Goal: Information Seeking & Learning: Find contact information

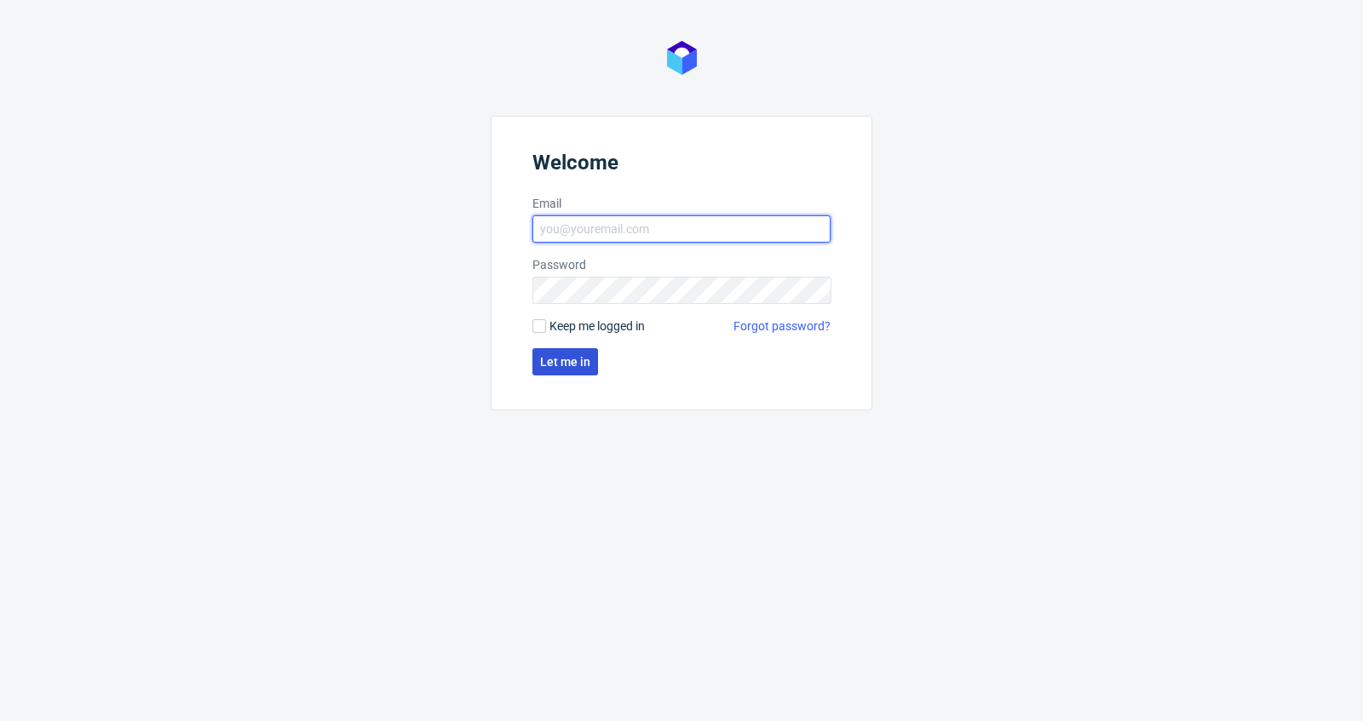
type input "[PERSON_NAME][EMAIL_ADDRESS][DOMAIN_NAME]"
click at [592, 353] on button "Let me in" at bounding box center [565, 361] width 66 height 27
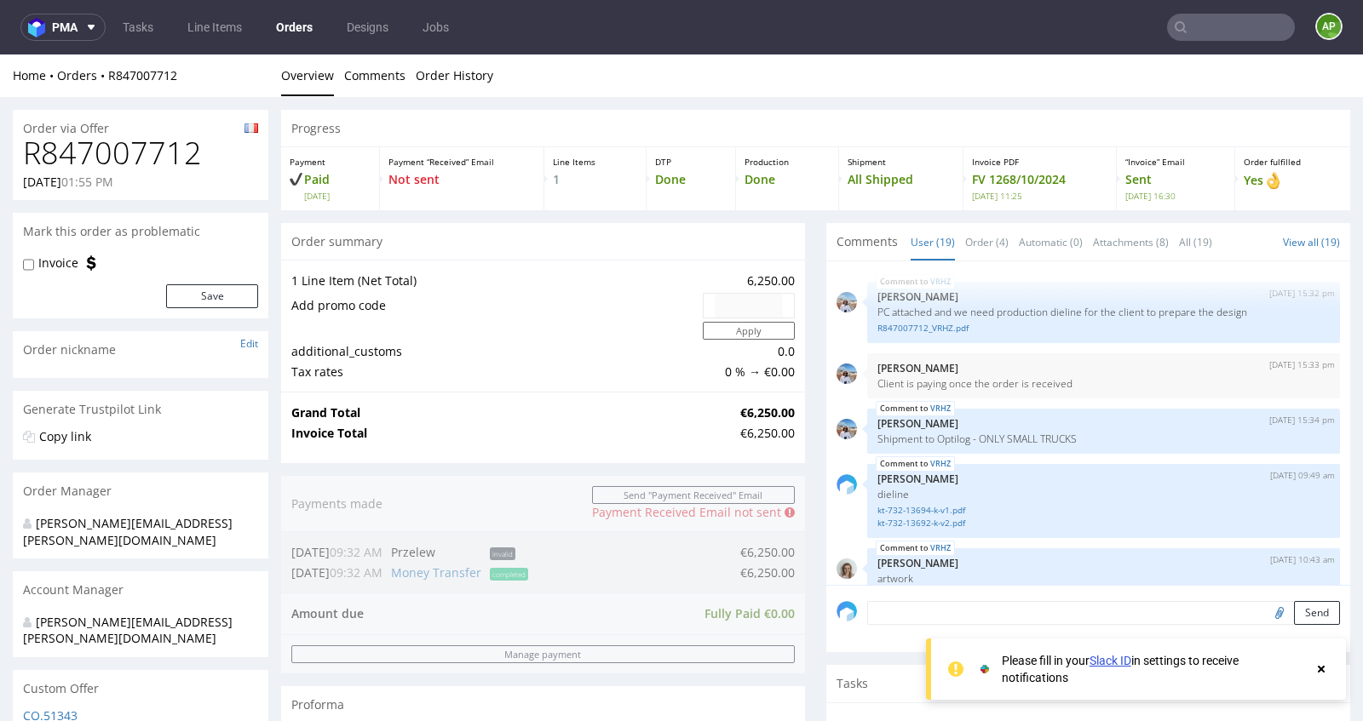
click at [1208, 31] on input "text" at bounding box center [1231, 27] width 128 height 27
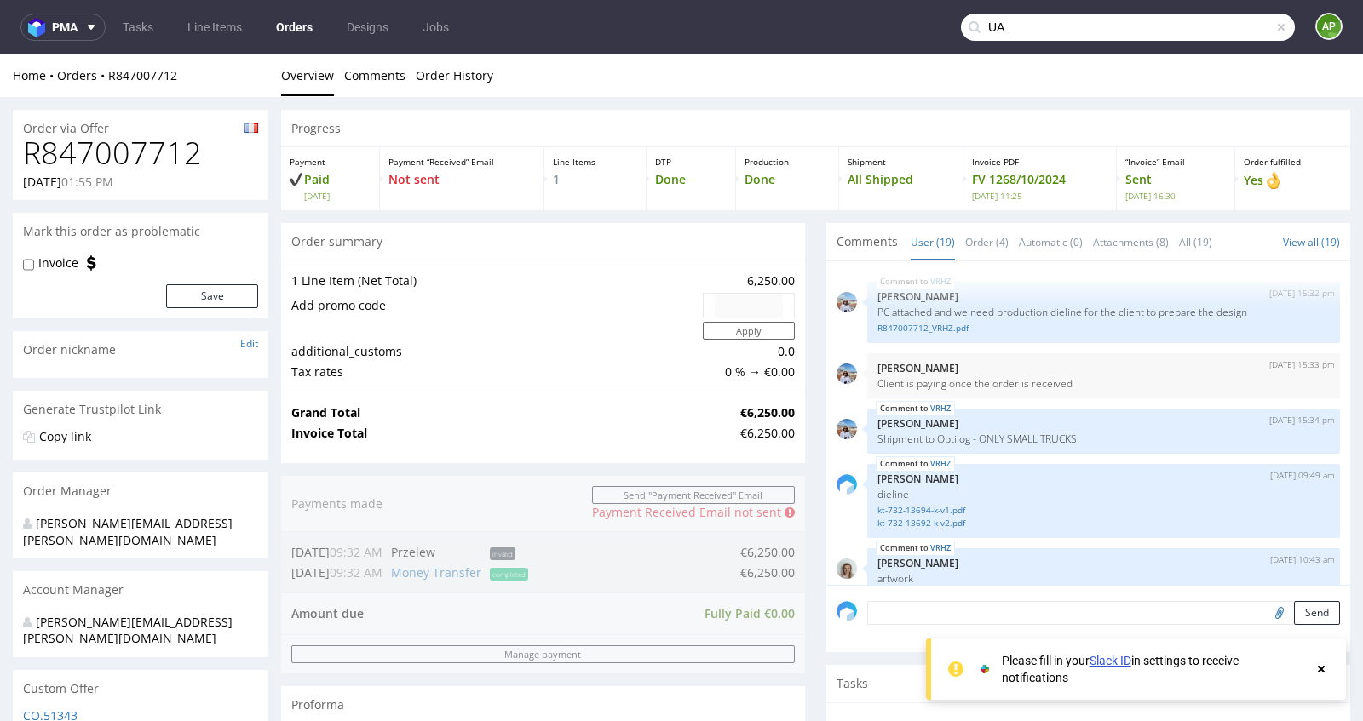
scroll to position [1243, 0]
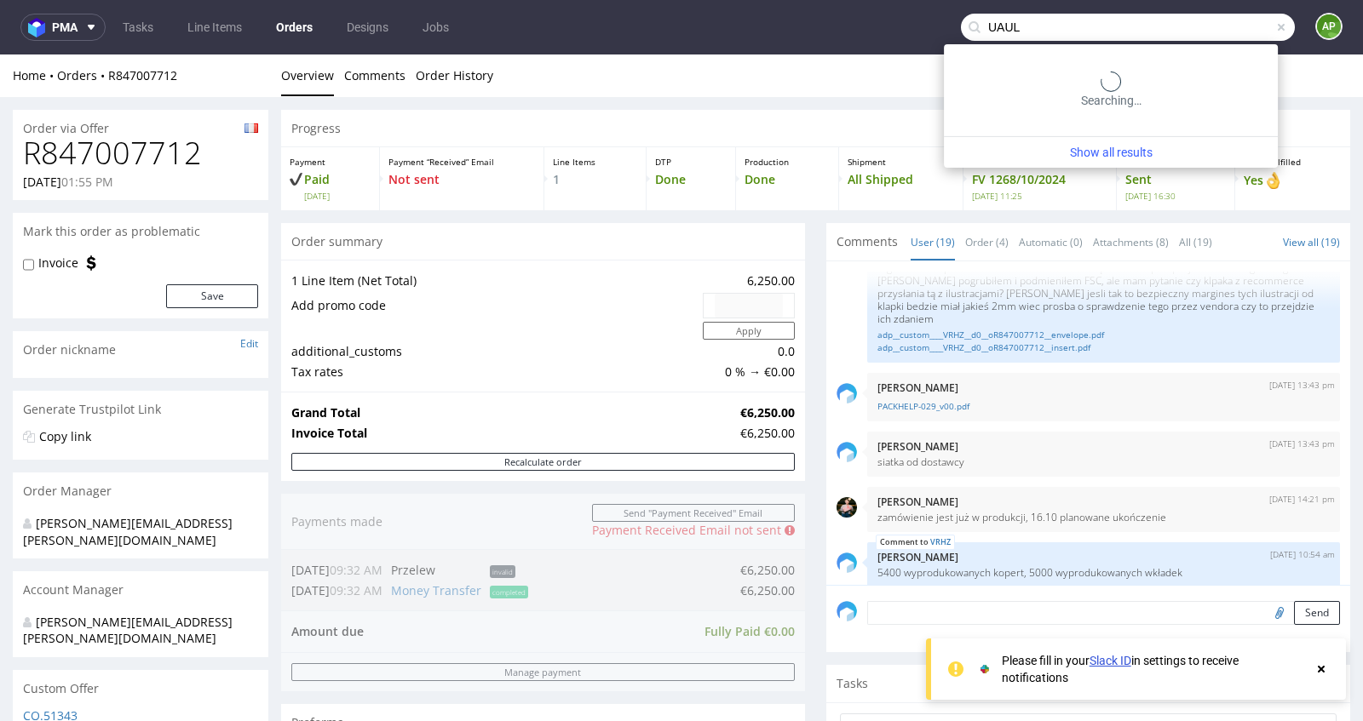
type input "UAUL"
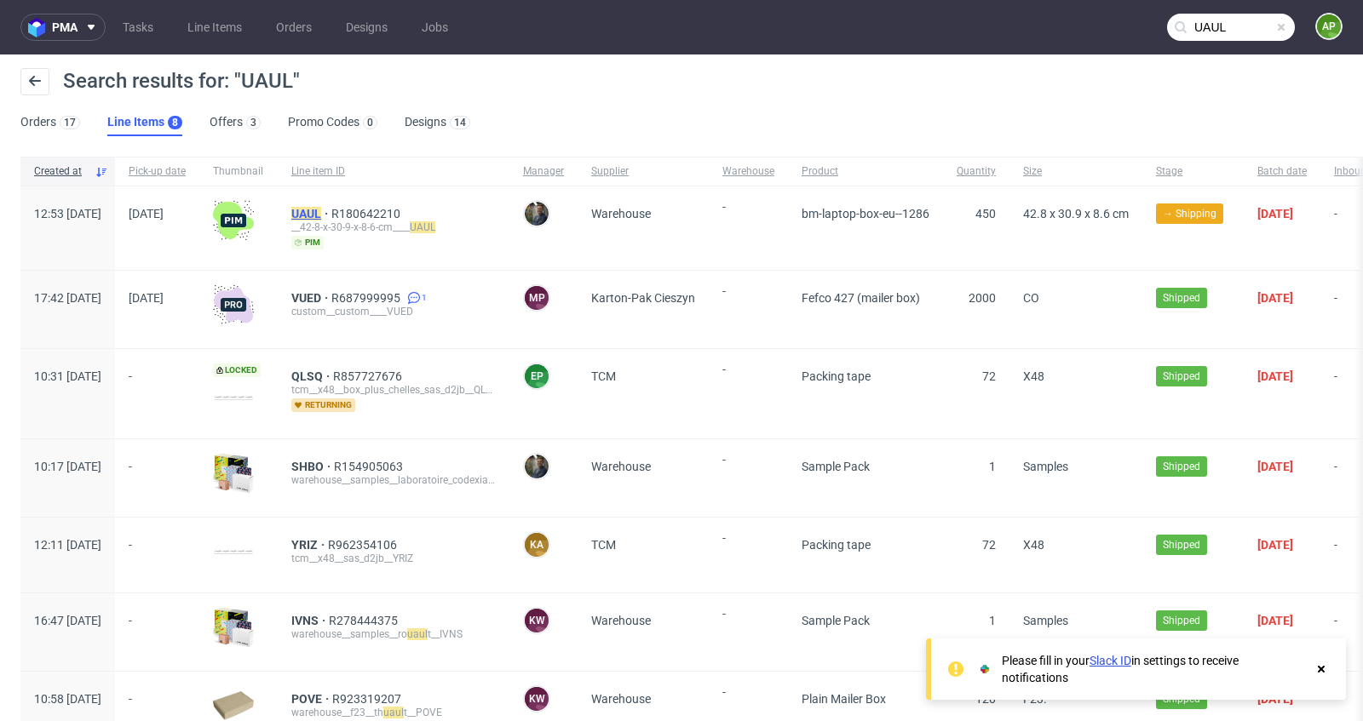
click at [321, 212] on mark "UAUL" at bounding box center [306, 214] width 30 height 14
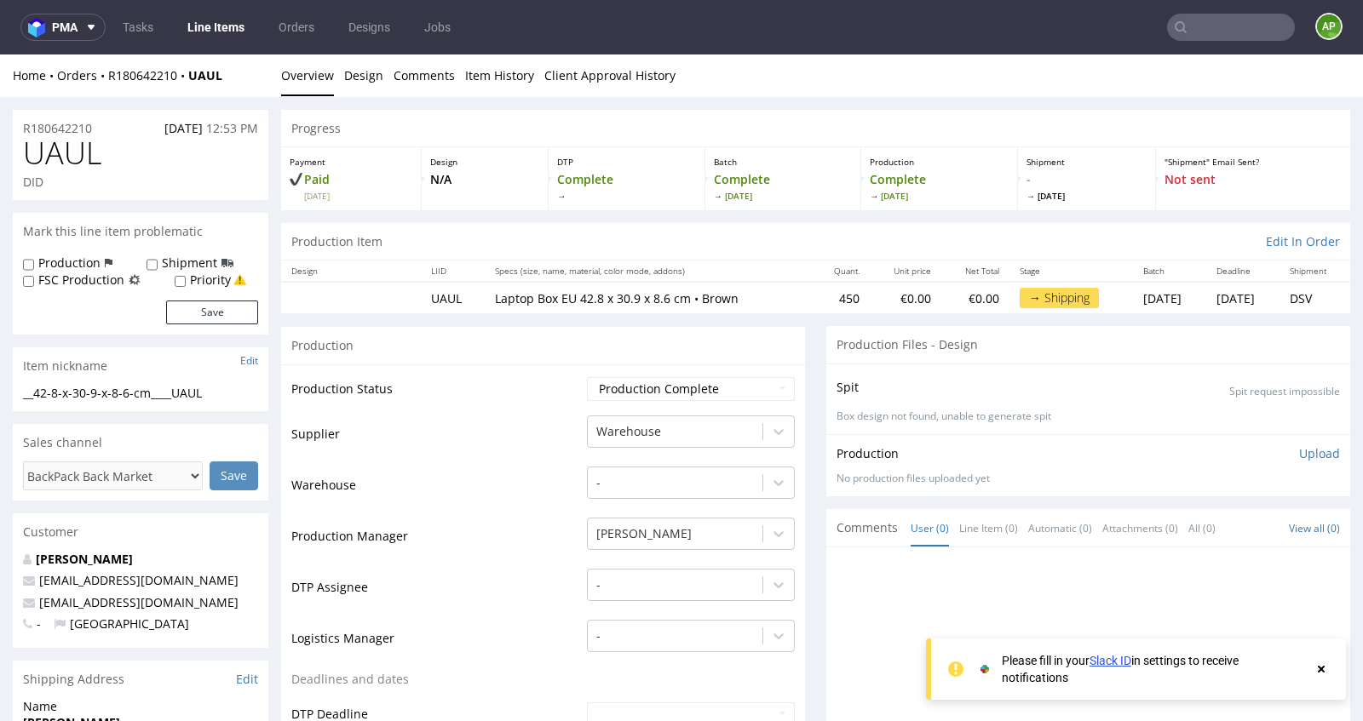
click at [1319, 668] on use at bounding box center [1321, 669] width 7 height 7
click at [208, 24] on link "Line Items" at bounding box center [216, 27] width 78 height 27
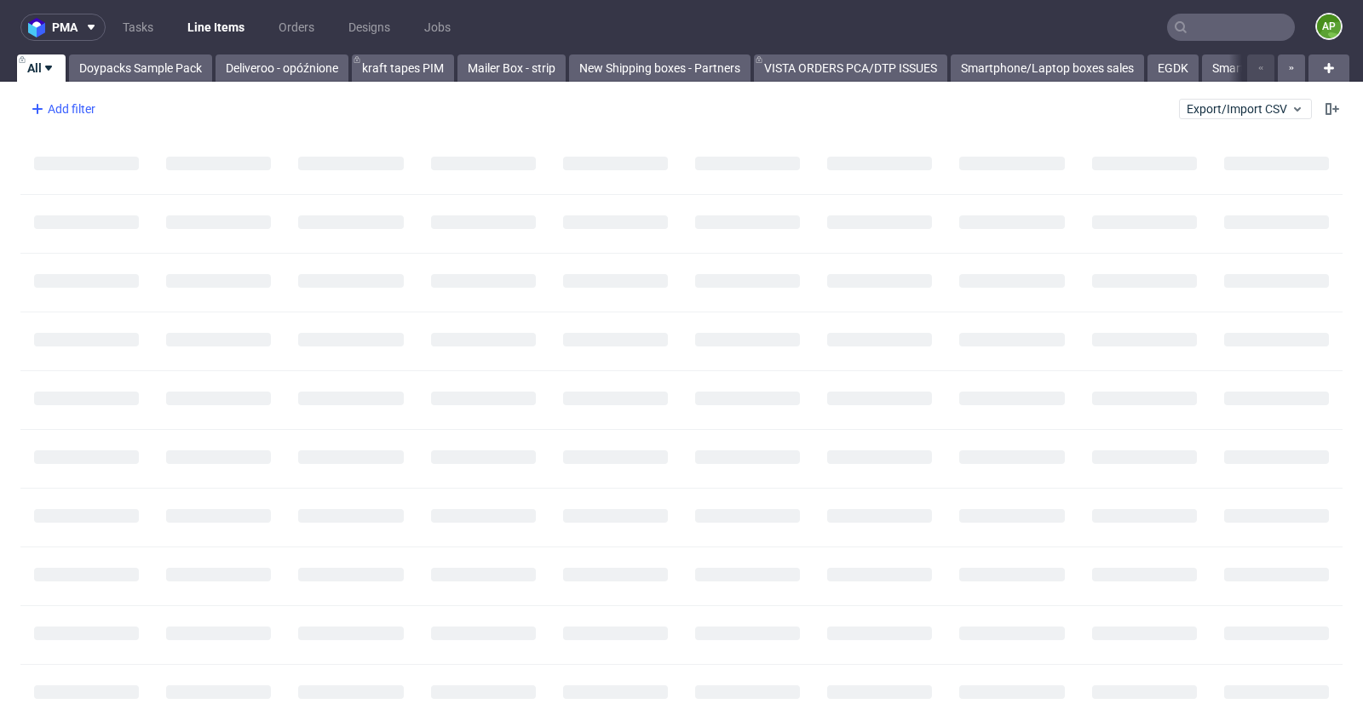
click at [78, 106] on div "Add filter" at bounding box center [61, 108] width 75 height 27
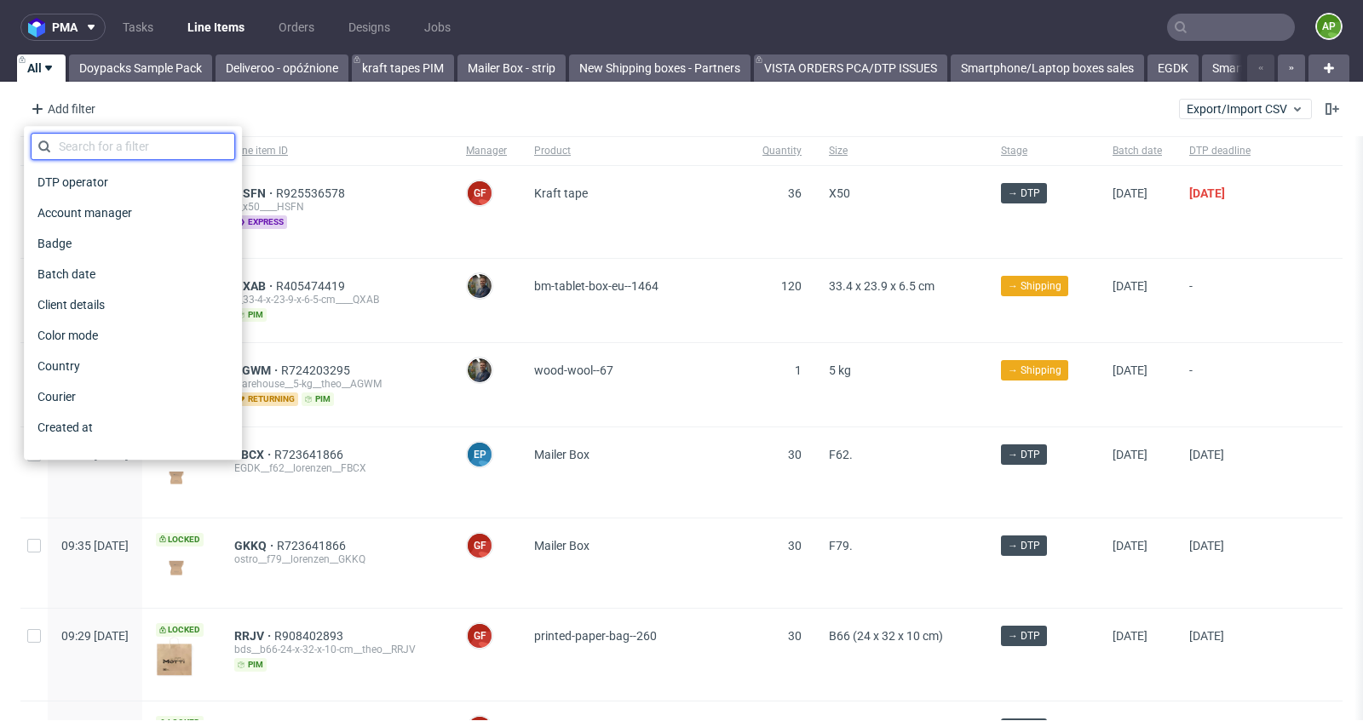
click at [90, 149] on input "text" at bounding box center [133, 146] width 204 height 27
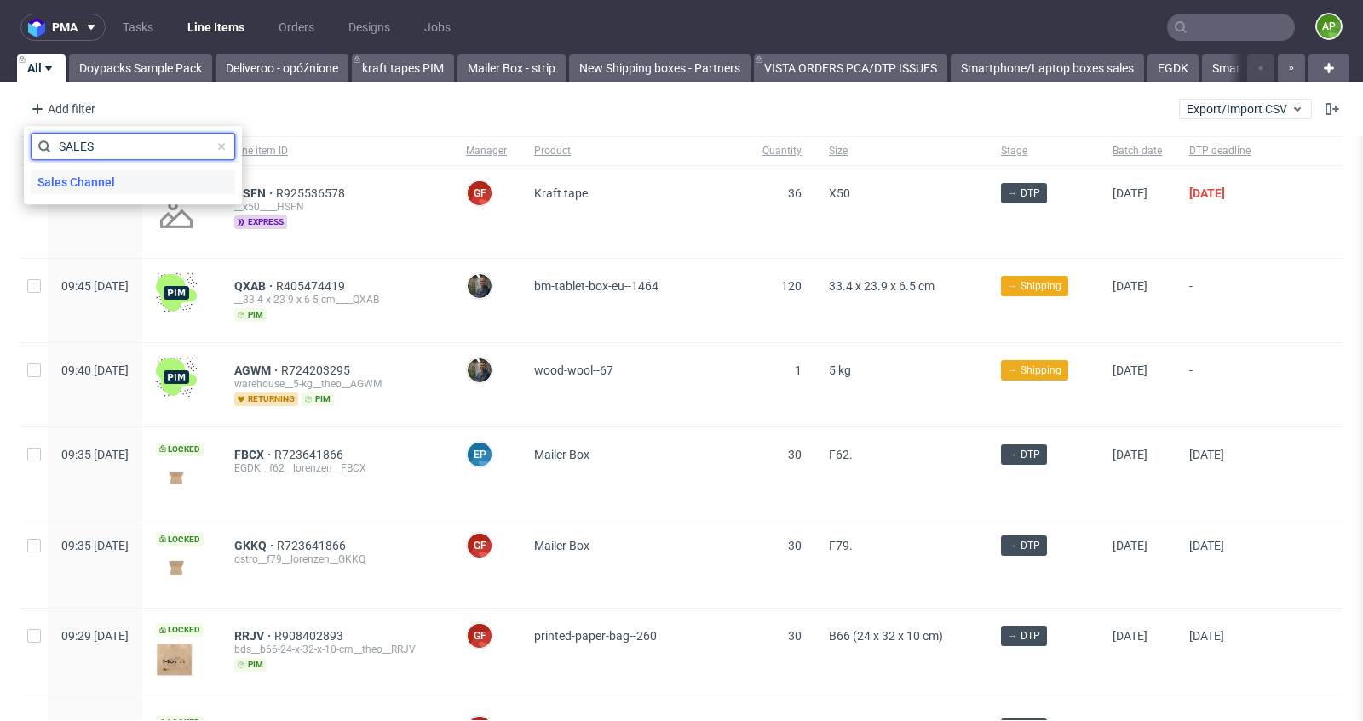
type input "SALES"
click at [86, 184] on span "Sales Channel" at bounding box center [76, 182] width 91 height 24
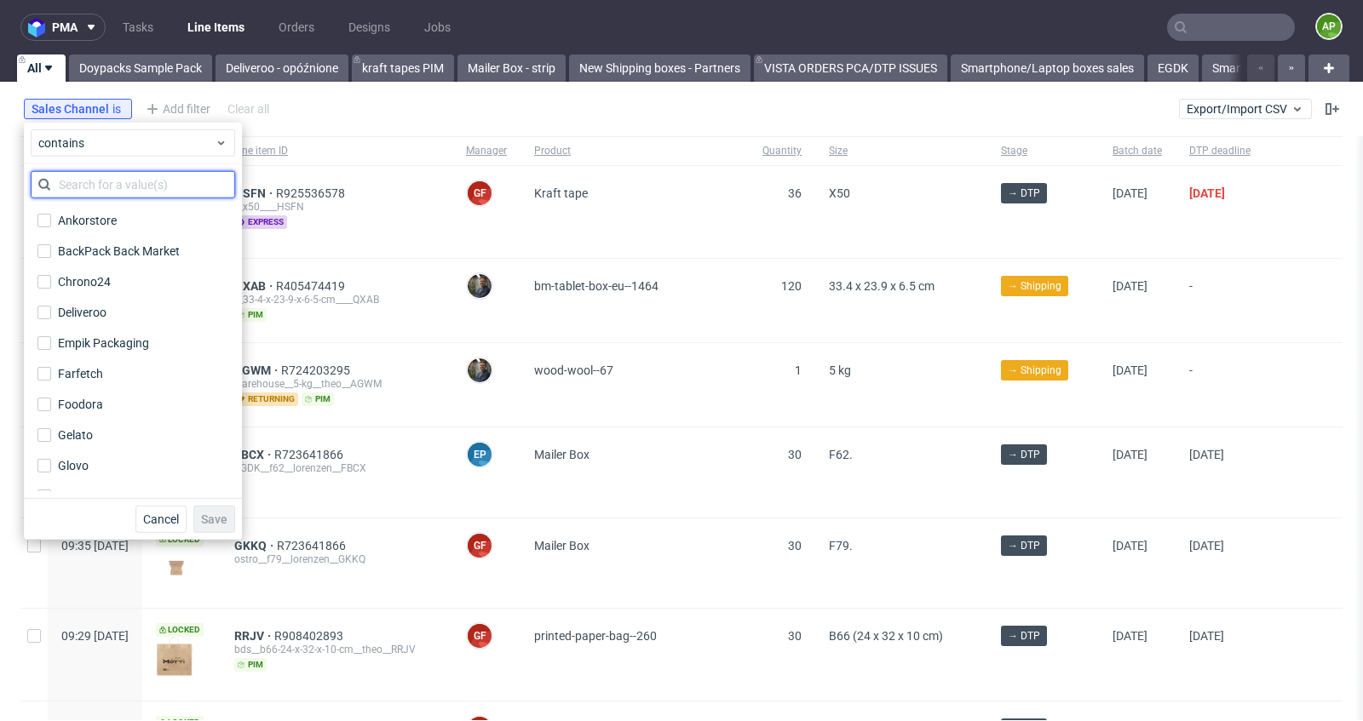
click at [116, 190] on input "text" at bounding box center [133, 184] width 204 height 27
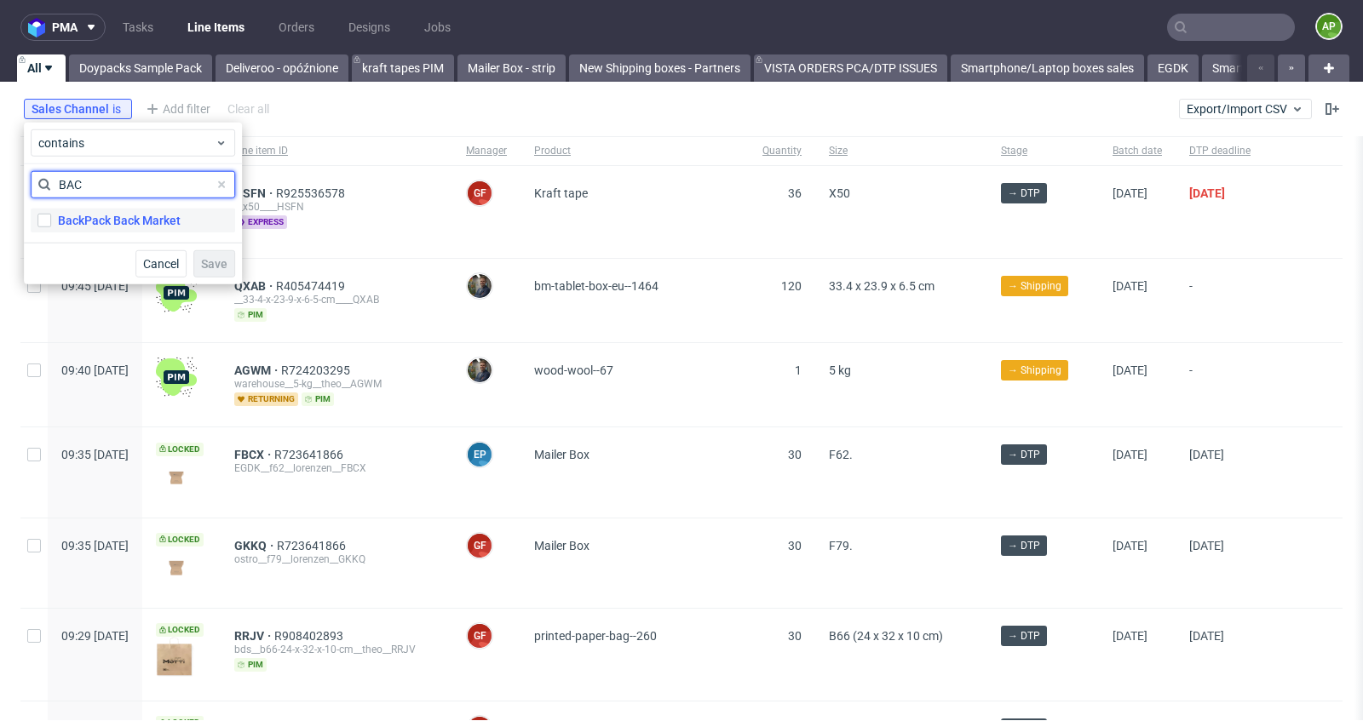
type input "BAC"
click at [103, 228] on label "BackPack Back Market" at bounding box center [133, 221] width 204 height 24
click at [51, 227] on input "BackPack Back Market" at bounding box center [44, 221] width 14 height 14
checkbox input "true"
click at [224, 265] on span "Save" at bounding box center [214, 264] width 26 height 12
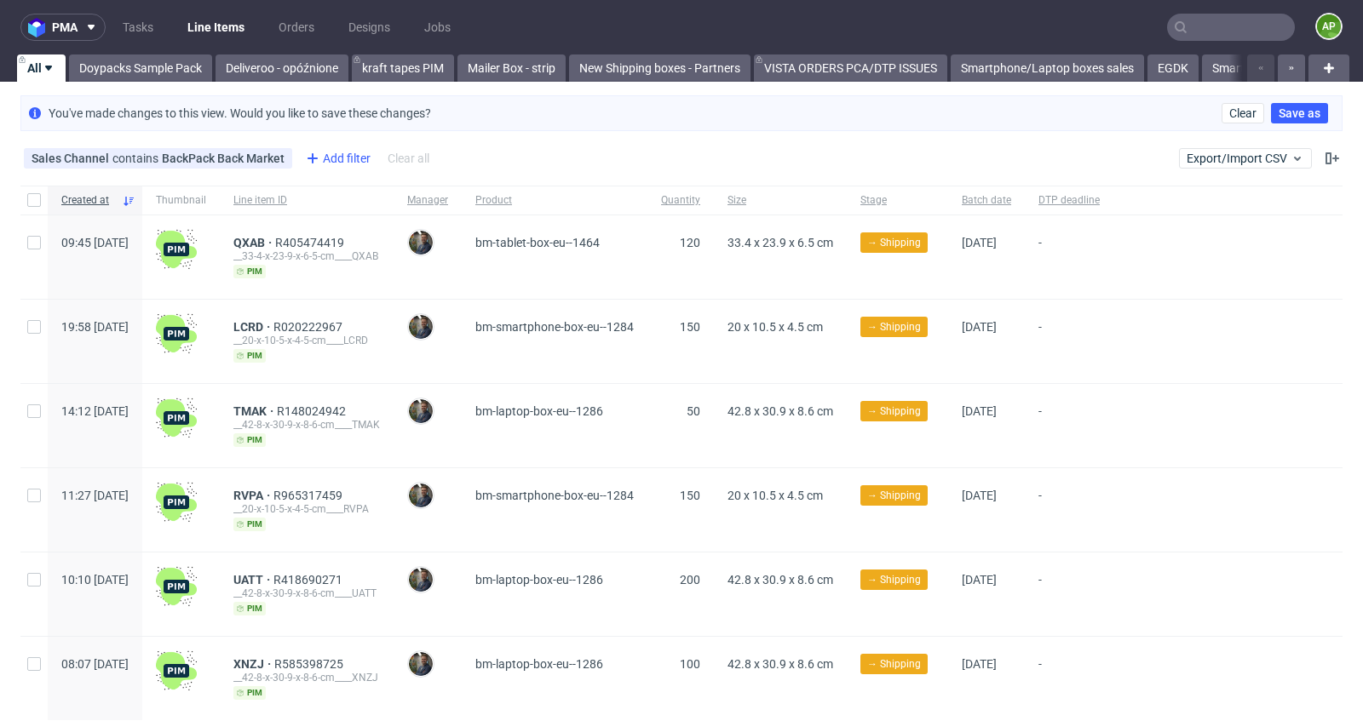
click at [342, 158] on div "Add filter" at bounding box center [336, 158] width 75 height 27
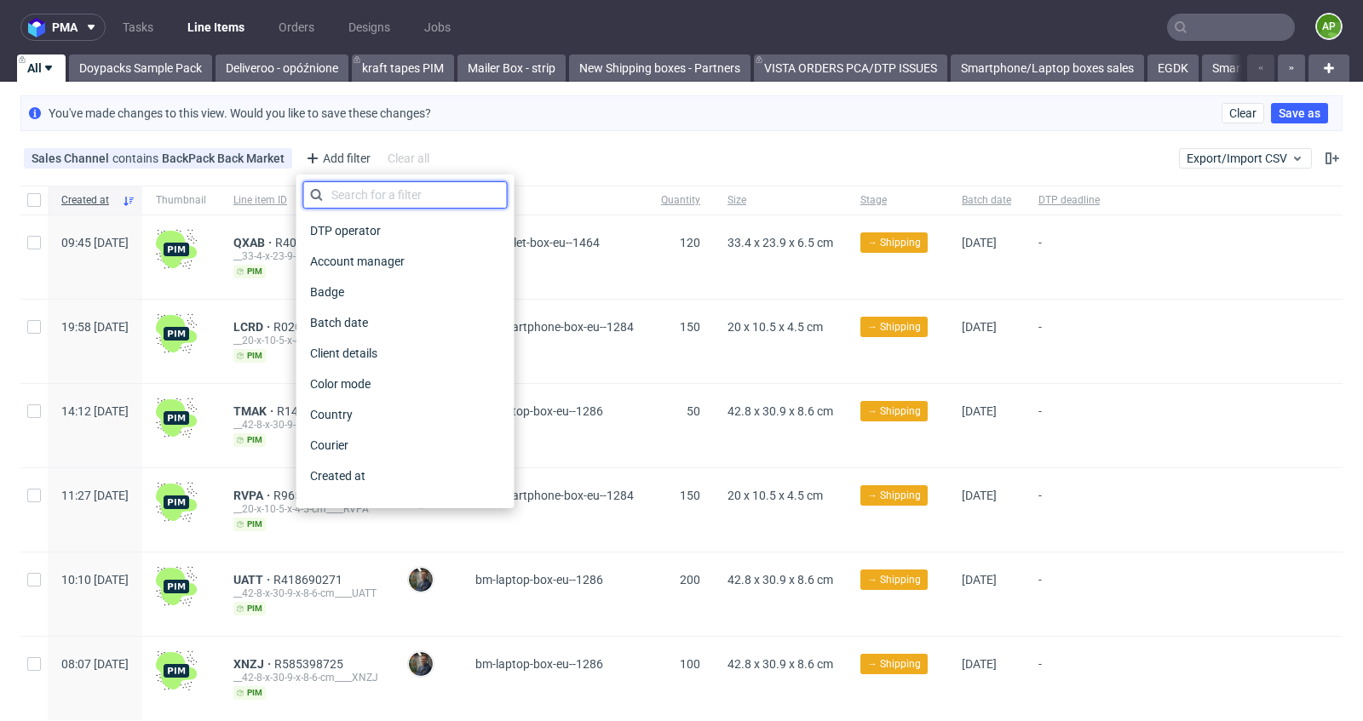
click at [333, 192] on input "text" at bounding box center [405, 194] width 204 height 27
type input "PROD"
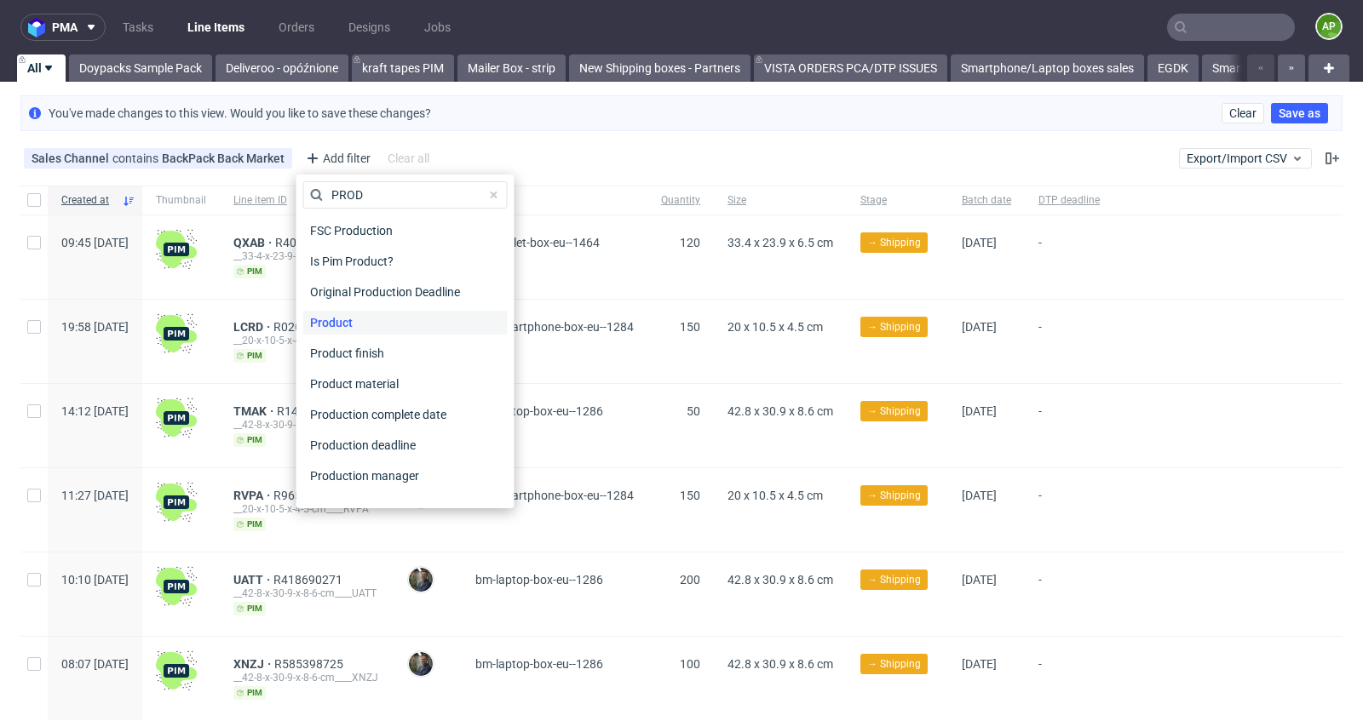
click at [356, 323] on span "Product" at bounding box center [331, 323] width 56 height 24
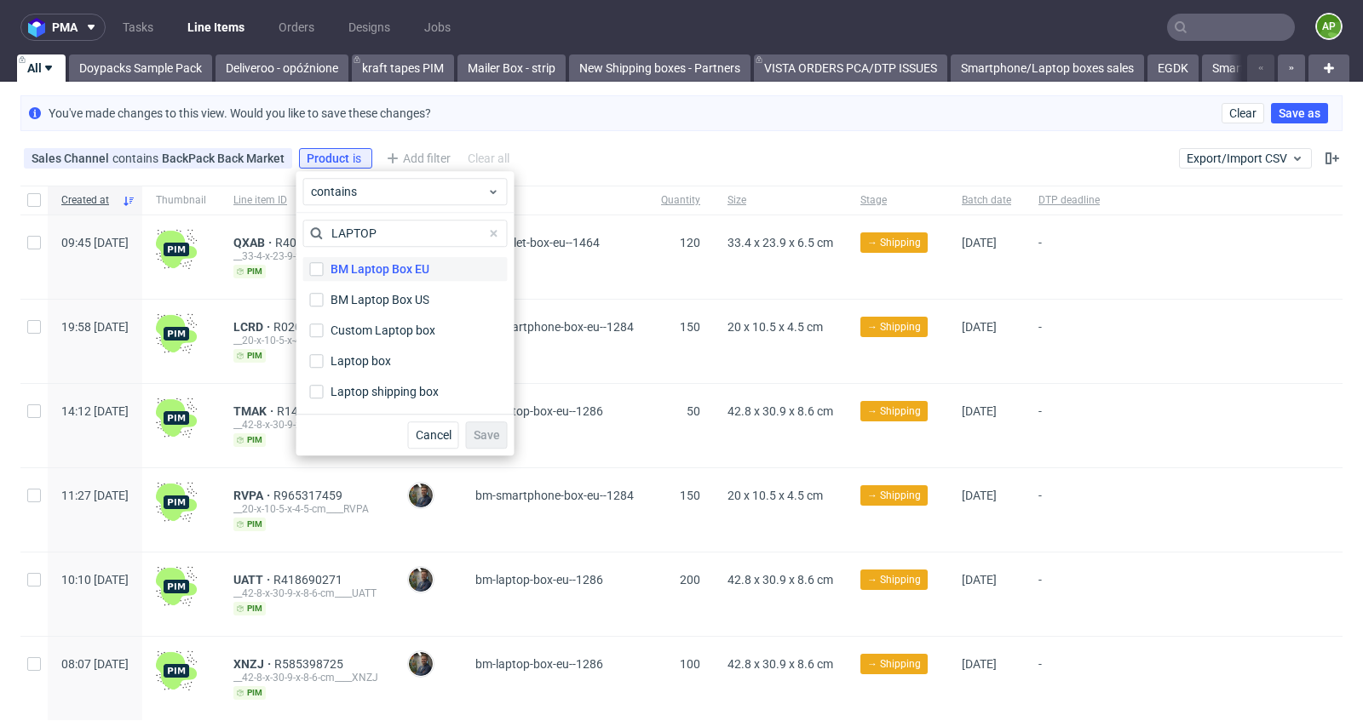
type input "LAPTOP"
click at [449, 273] on label "BM Laptop Box EU" at bounding box center [405, 269] width 204 height 24
click at [324, 273] on input "BM Laptop Box EU" at bounding box center [317, 269] width 14 height 14
checkbox input "true"
click at [489, 443] on button "Save" at bounding box center [487, 435] width 42 height 27
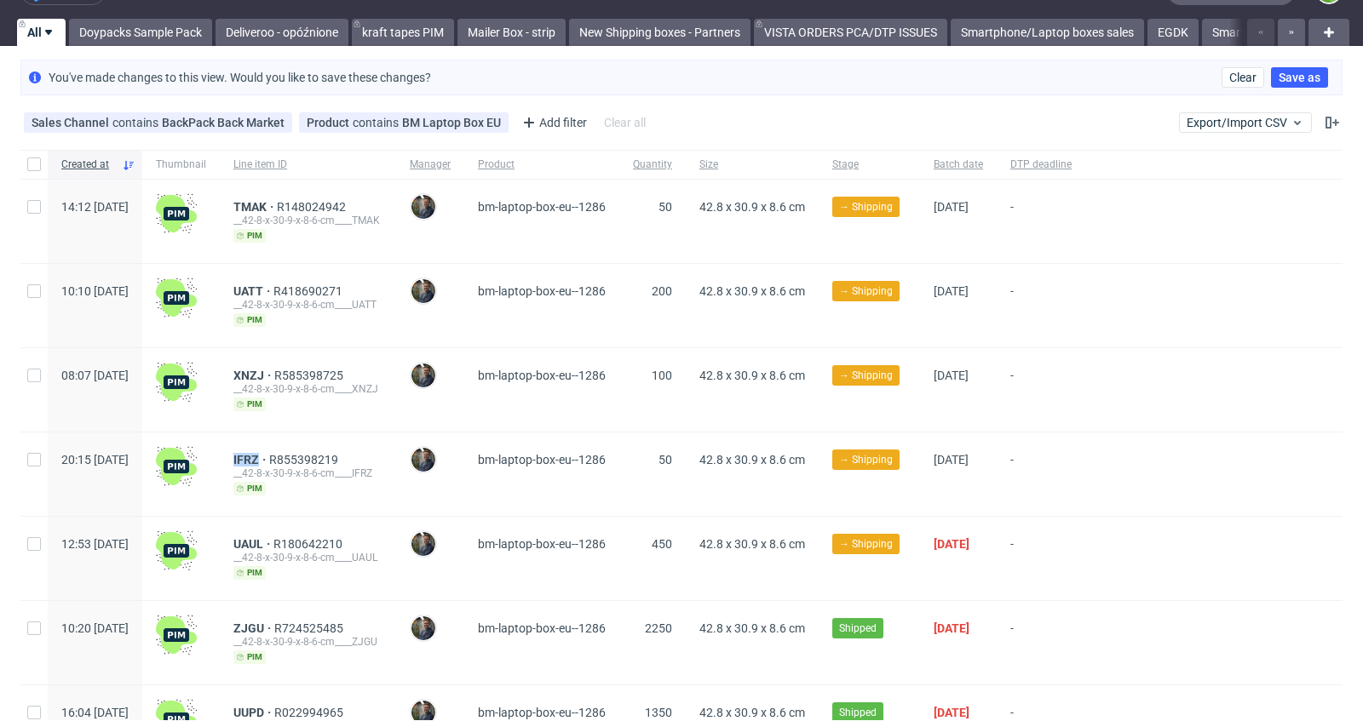
scroll to position [31, 0]
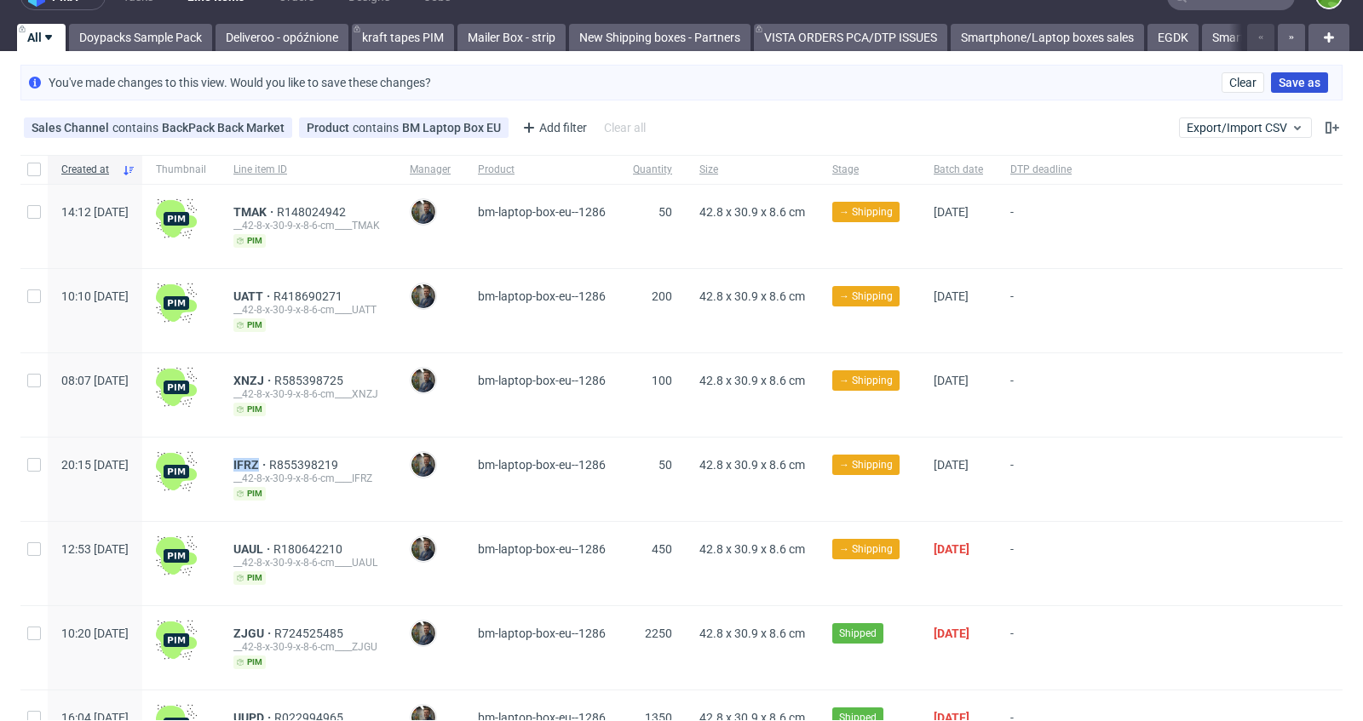
click at [1289, 89] on button "Save as" at bounding box center [1299, 82] width 57 height 20
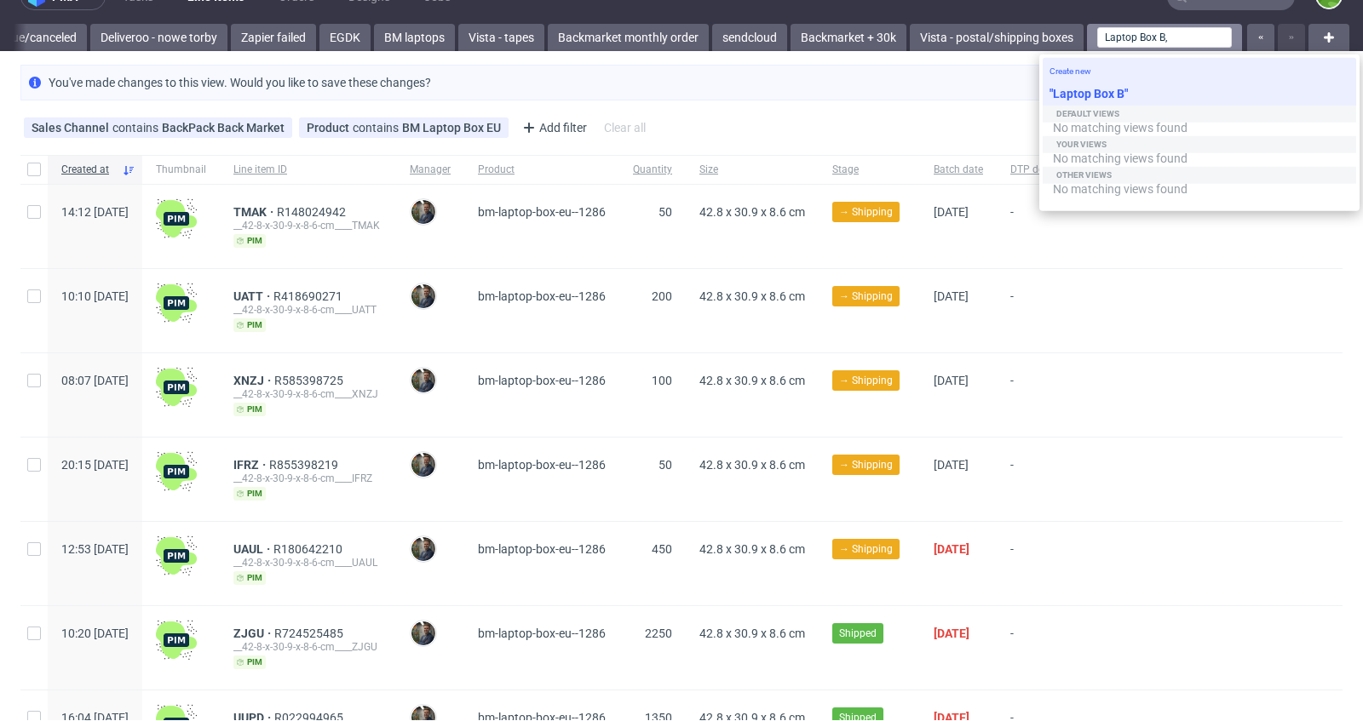
type input "Laptop Box B,"
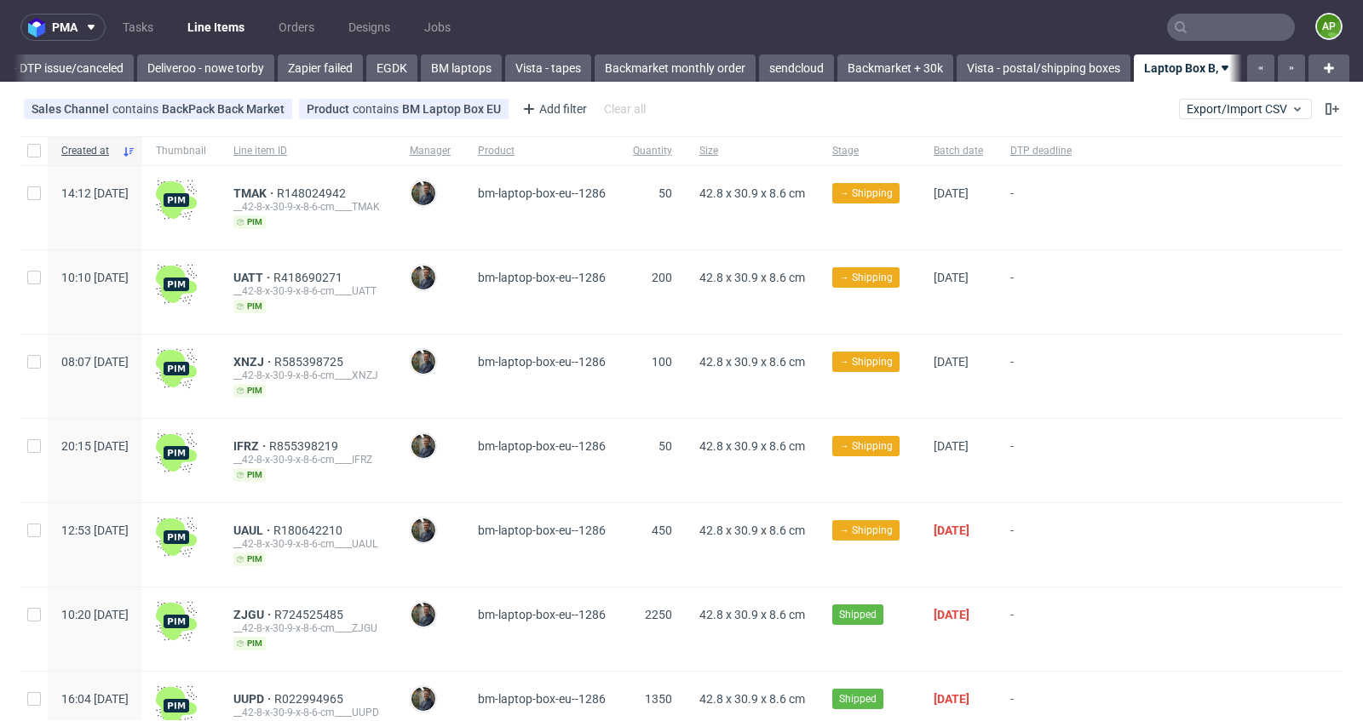
scroll to position [0, 1412]
click at [1218, 64] on icon at bounding box center [1225, 68] width 14 height 14
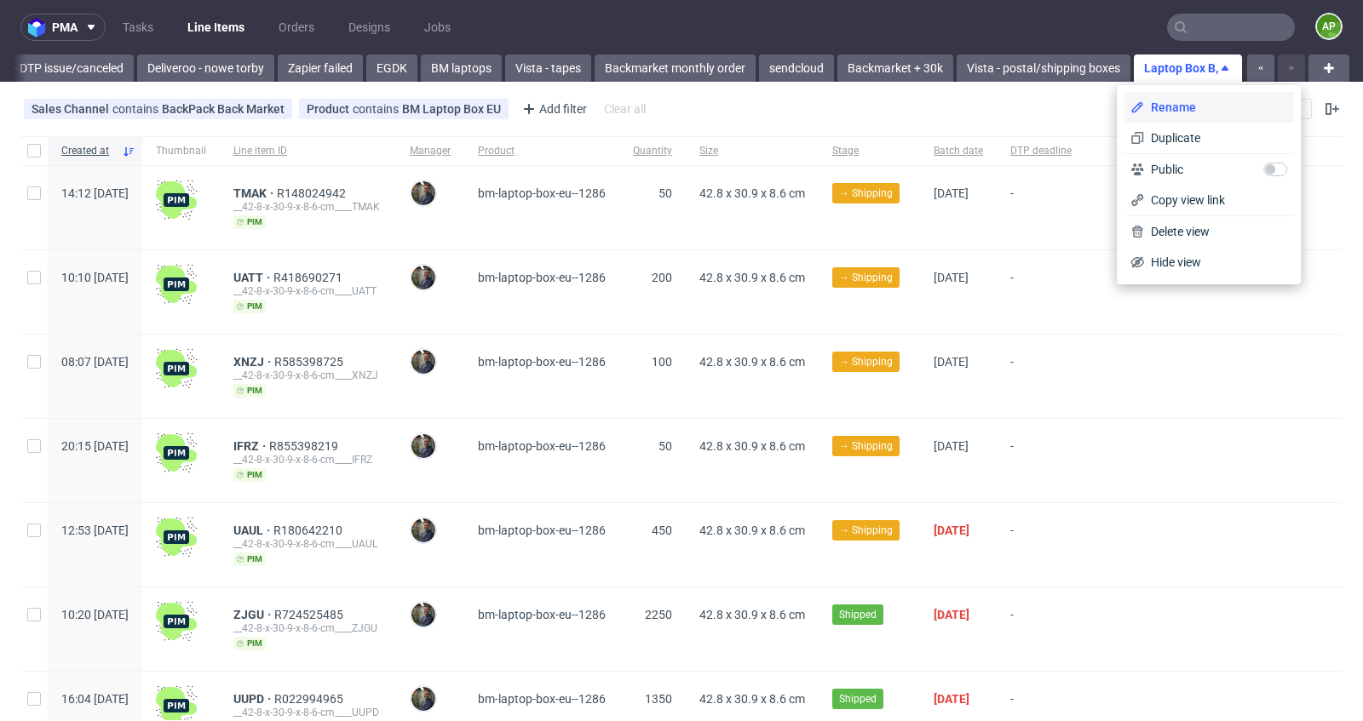
click at [1196, 109] on span "Rename" at bounding box center [1215, 107] width 143 height 17
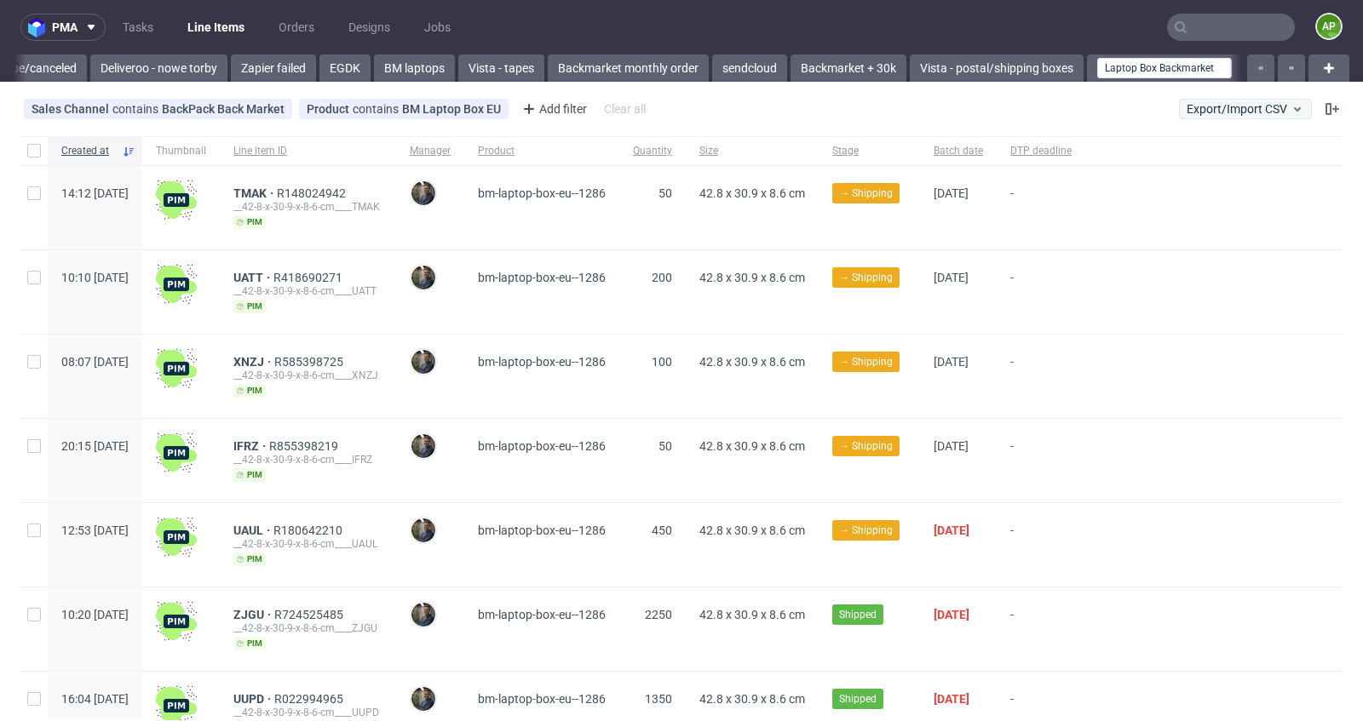
type input "Laptop Box Backmarket"
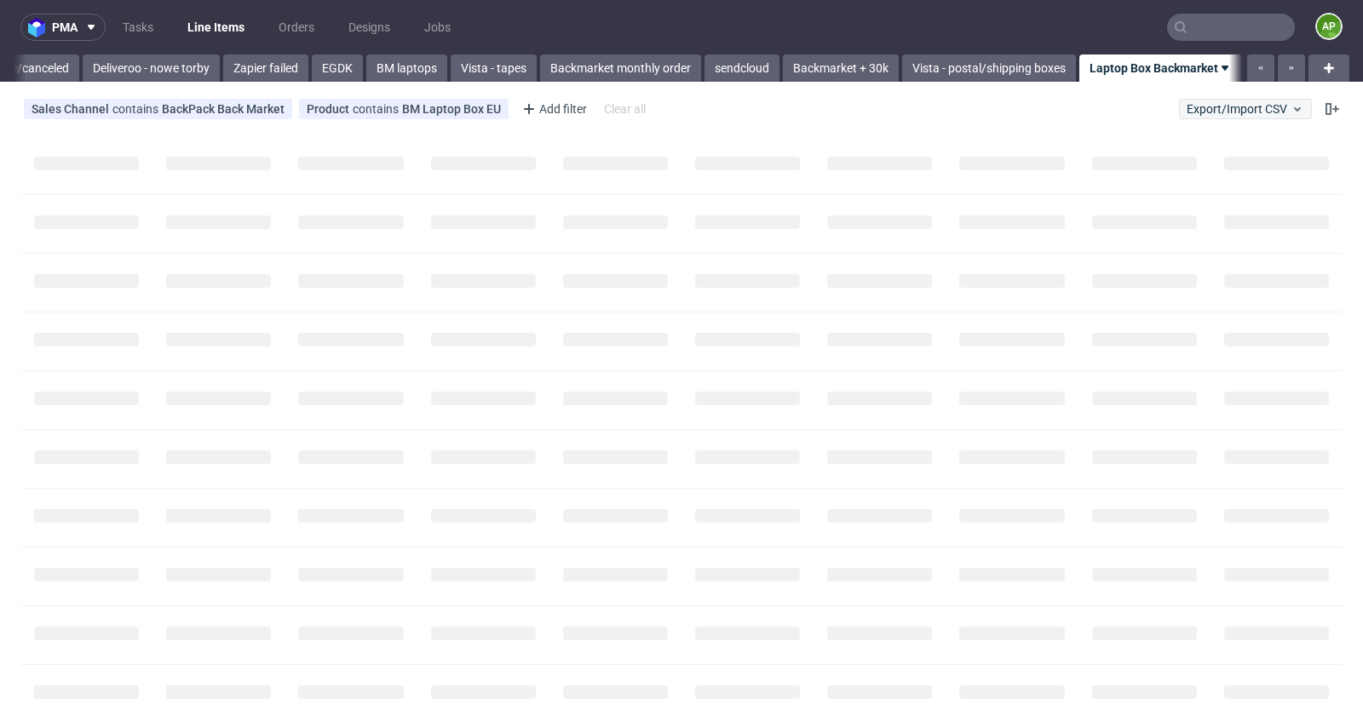
scroll to position [0, 1466]
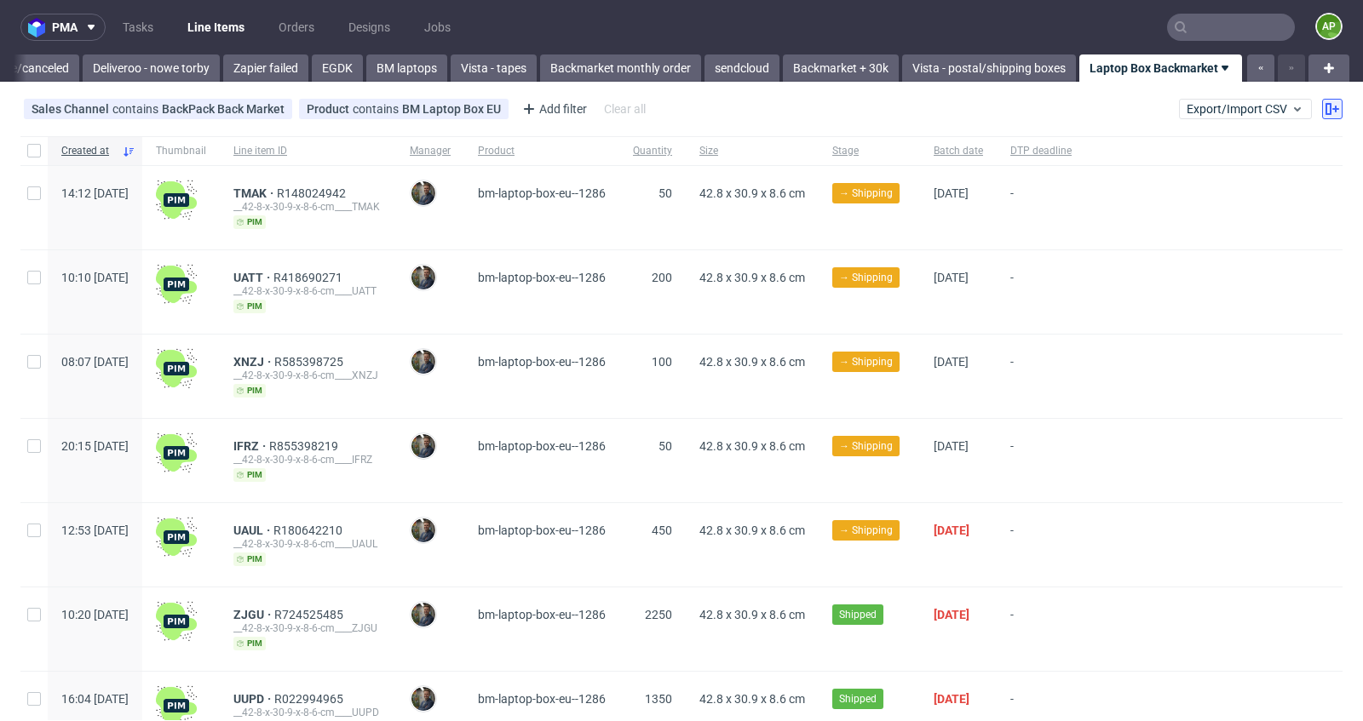
click at [1325, 114] on icon at bounding box center [1332, 109] width 14 height 14
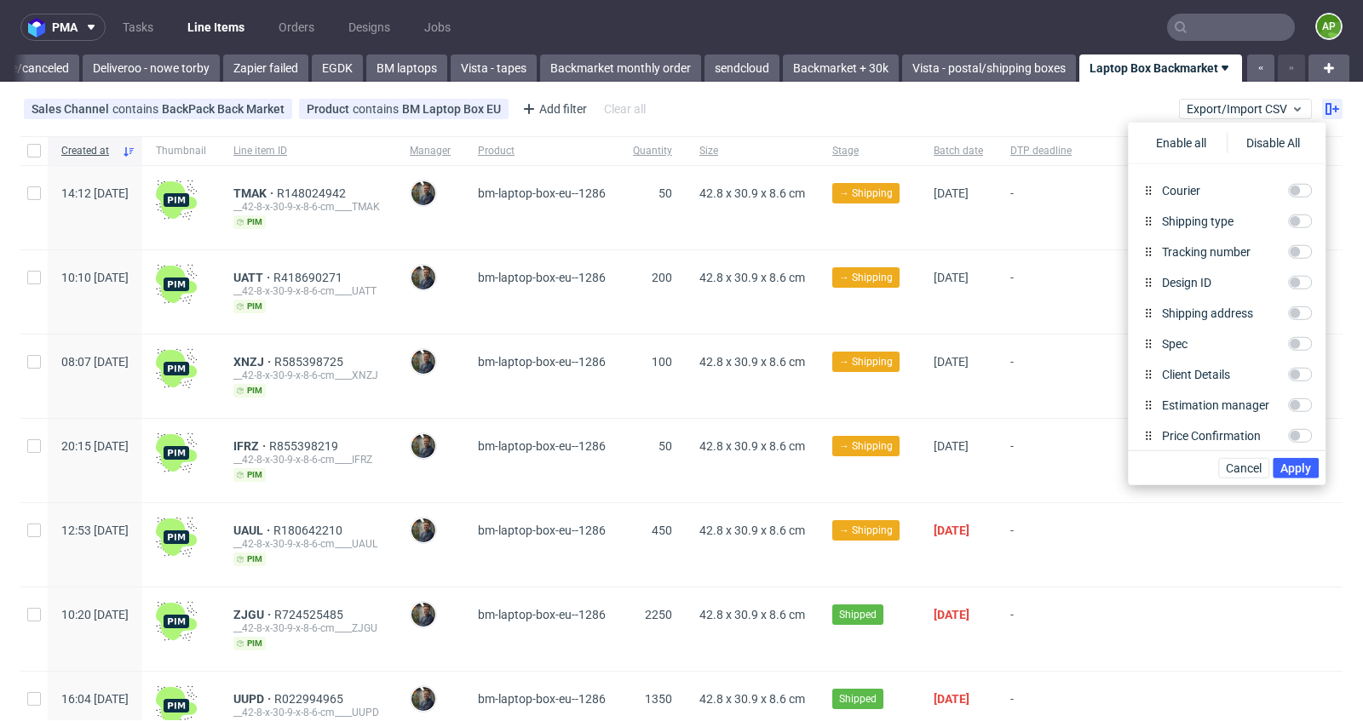
scroll to position [691, 0]
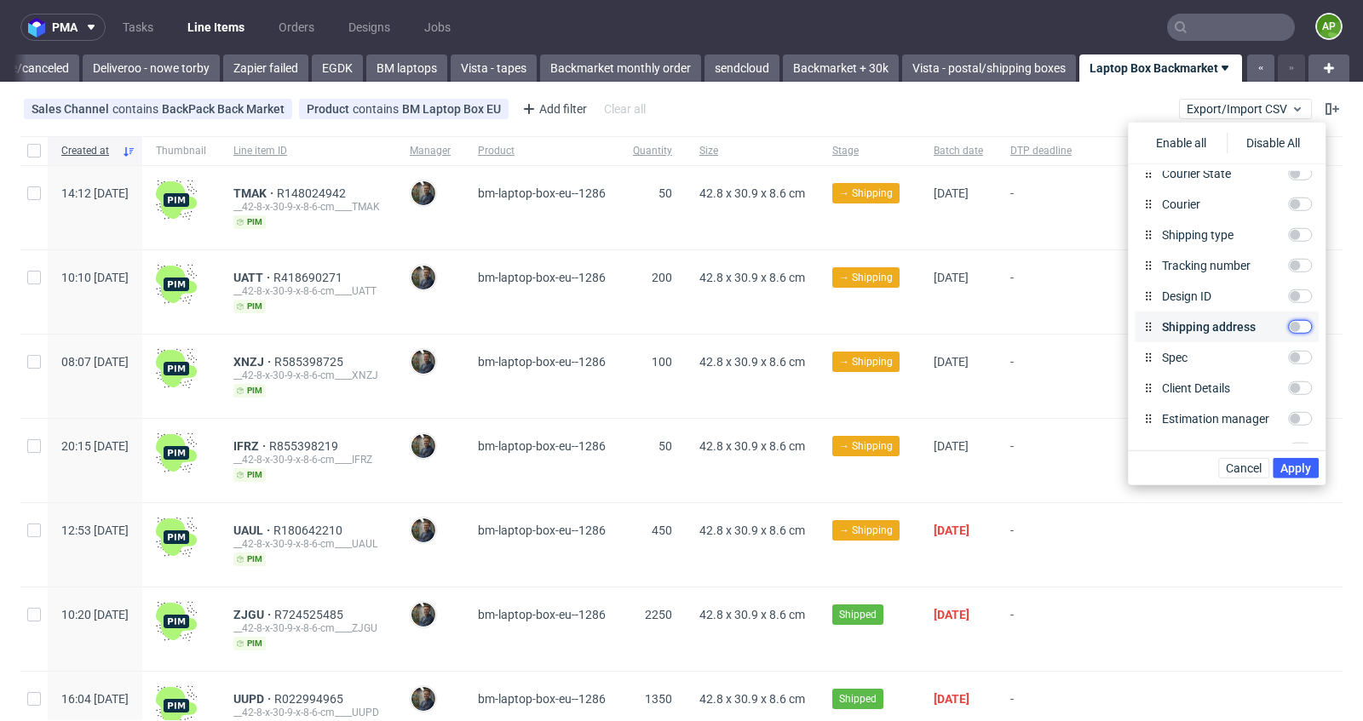
click at [1293, 325] on input "Shipping address" at bounding box center [1300, 327] width 24 height 14
checkbox input "true"
click at [1301, 462] on span "Apply" at bounding box center [1295, 468] width 31 height 12
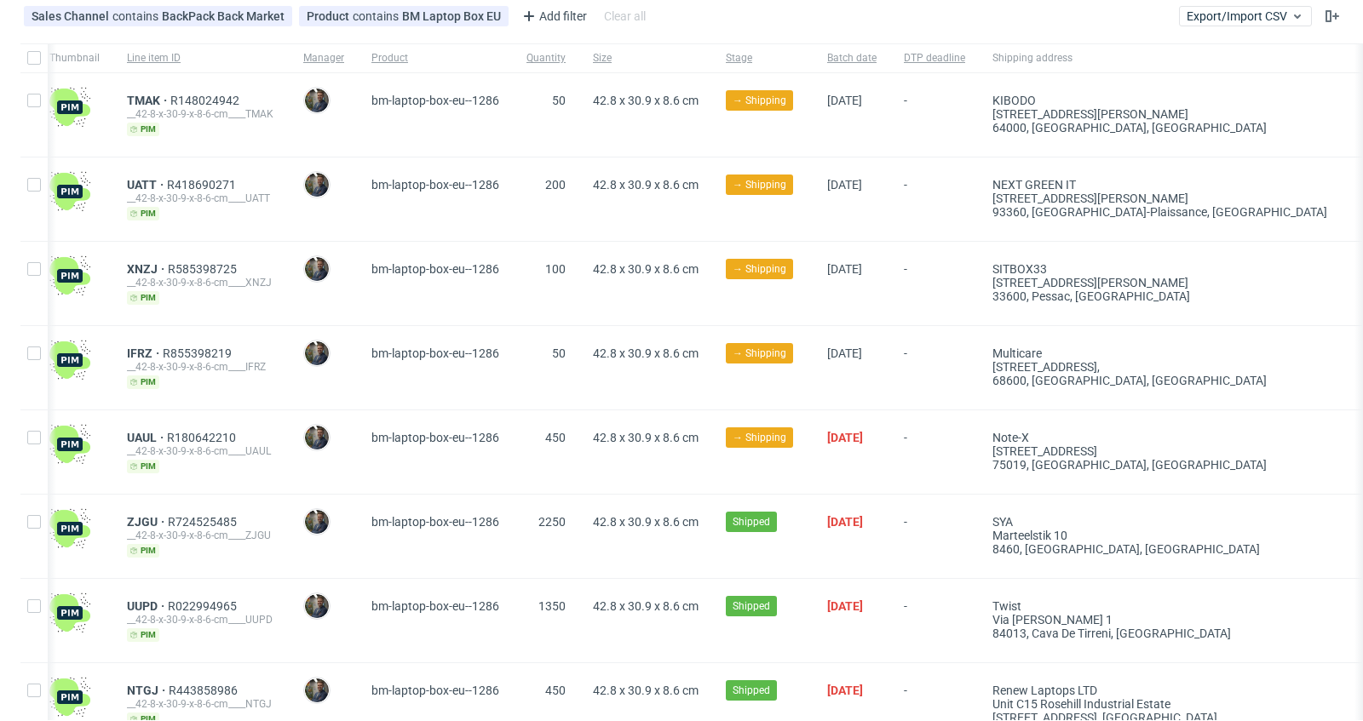
scroll to position [0, 0]
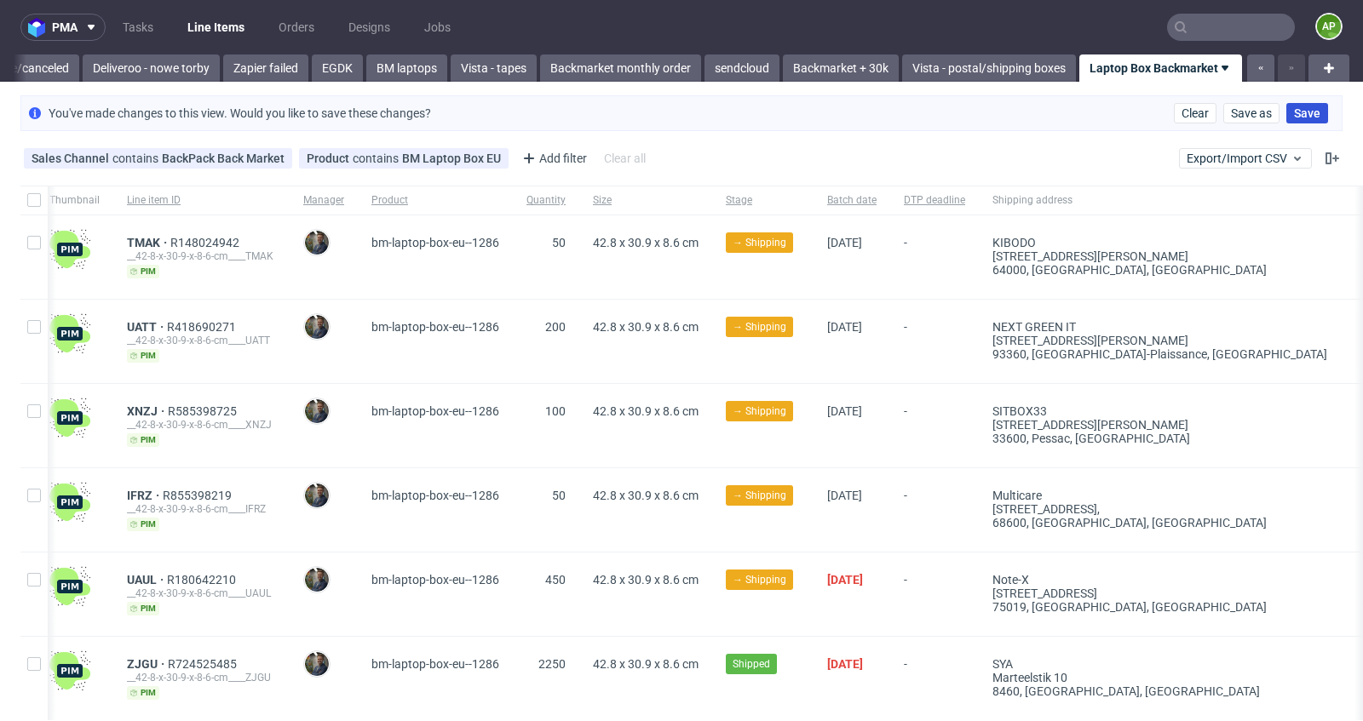
click at [1286, 104] on button "Save" at bounding box center [1307, 113] width 42 height 20
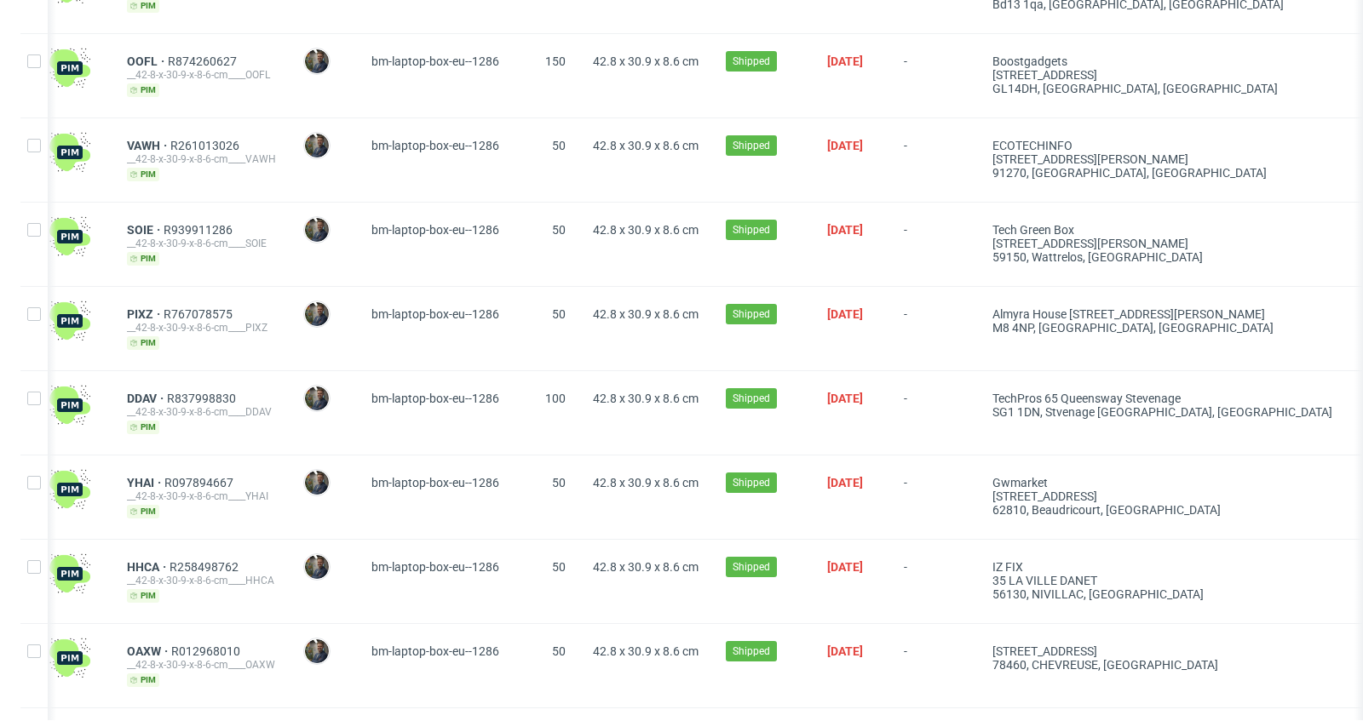
scroll to position [1893, 0]
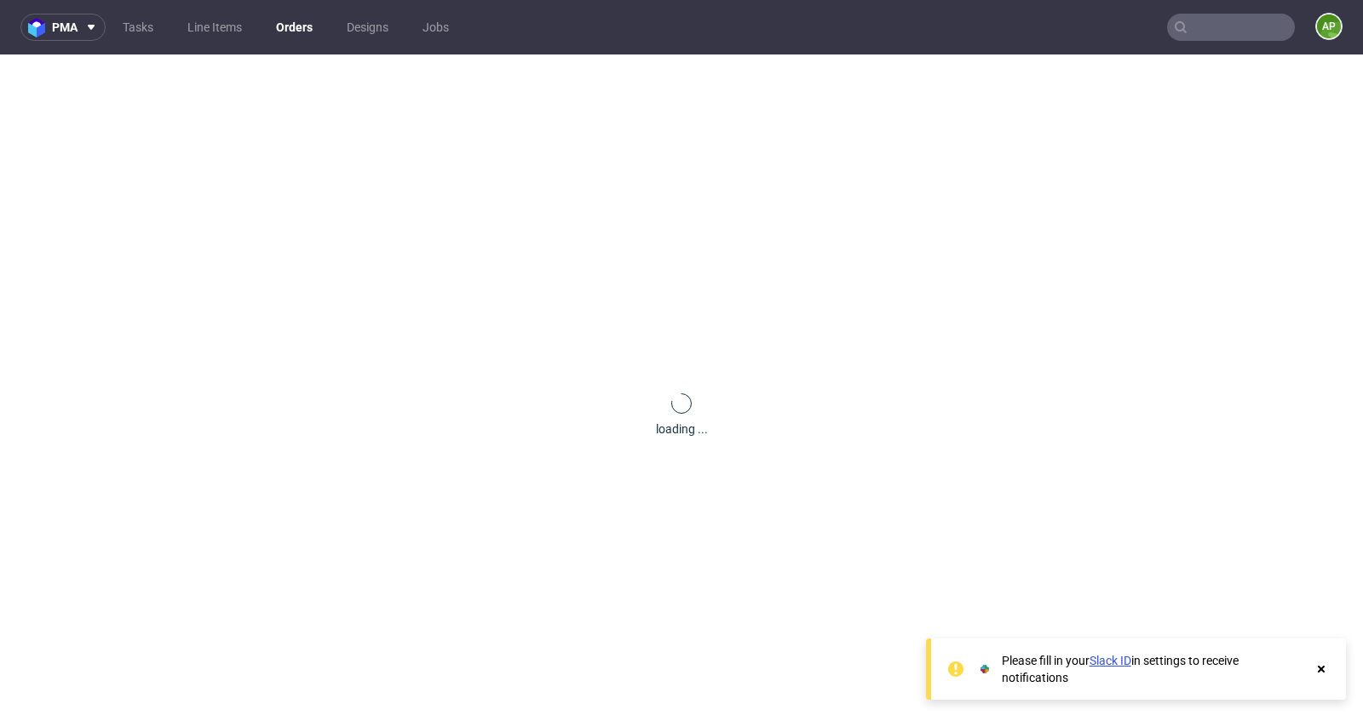
click at [1194, 30] on input "text" at bounding box center [1231, 27] width 128 height 27
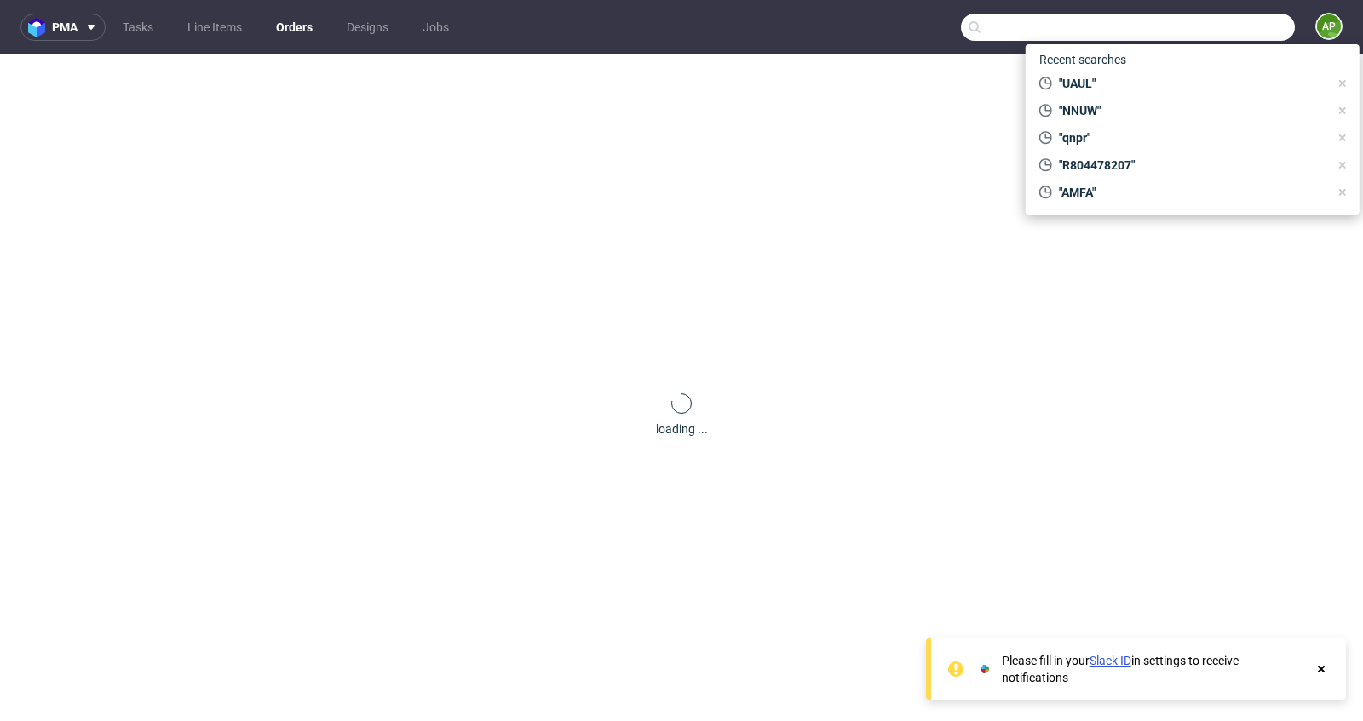
paste input "R097263273"
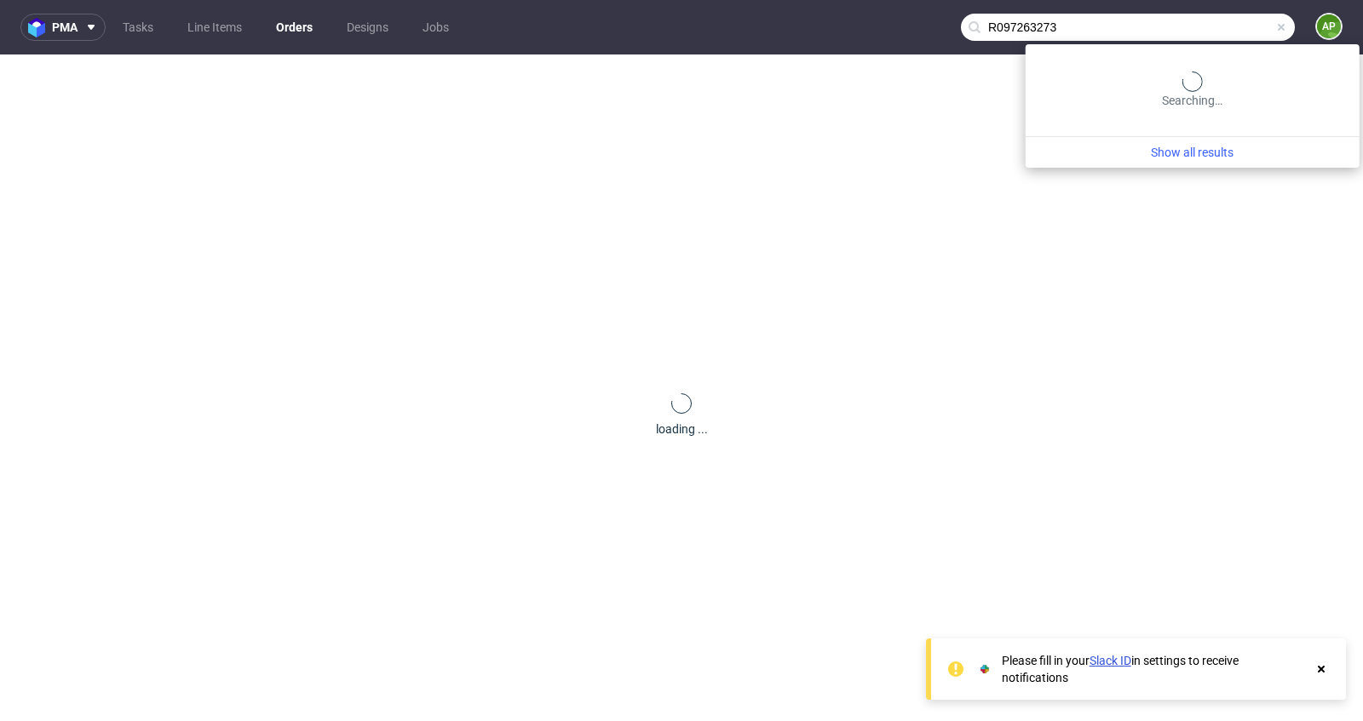
type input "R097263273"
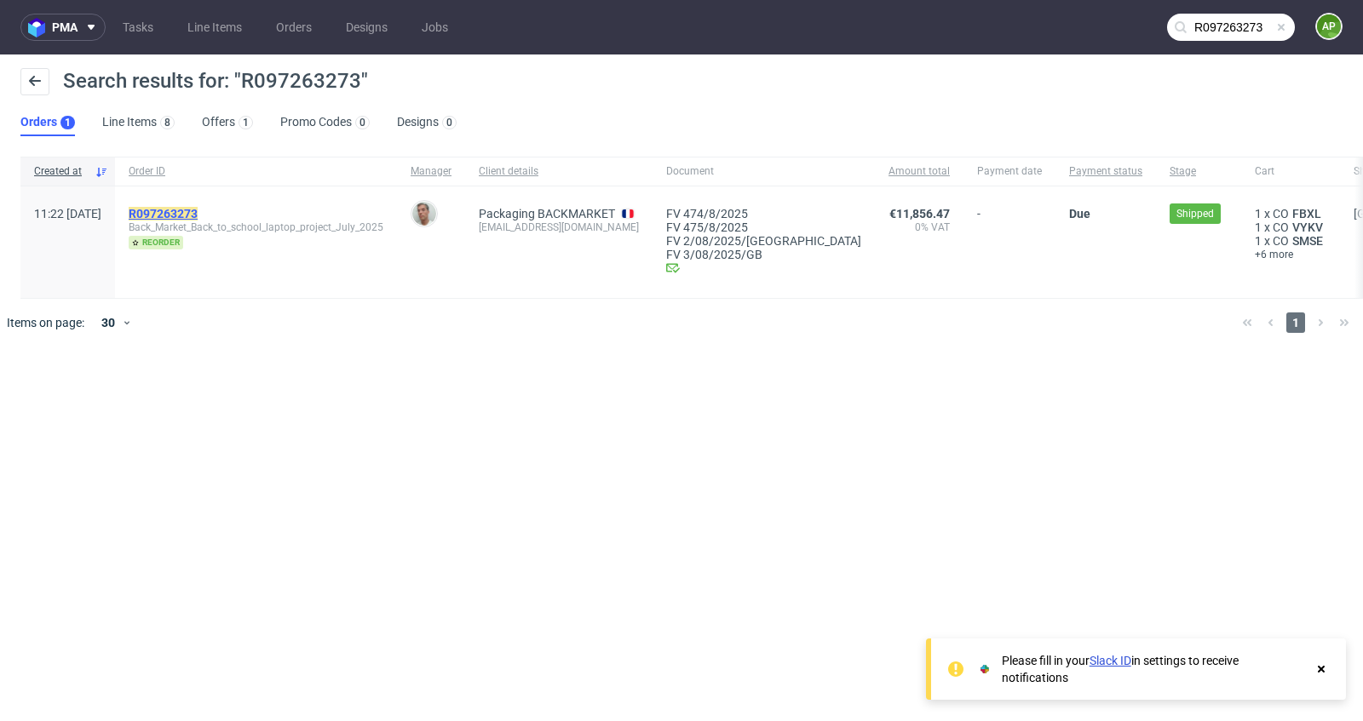
click at [198, 212] on mark "R097263273" at bounding box center [163, 214] width 69 height 14
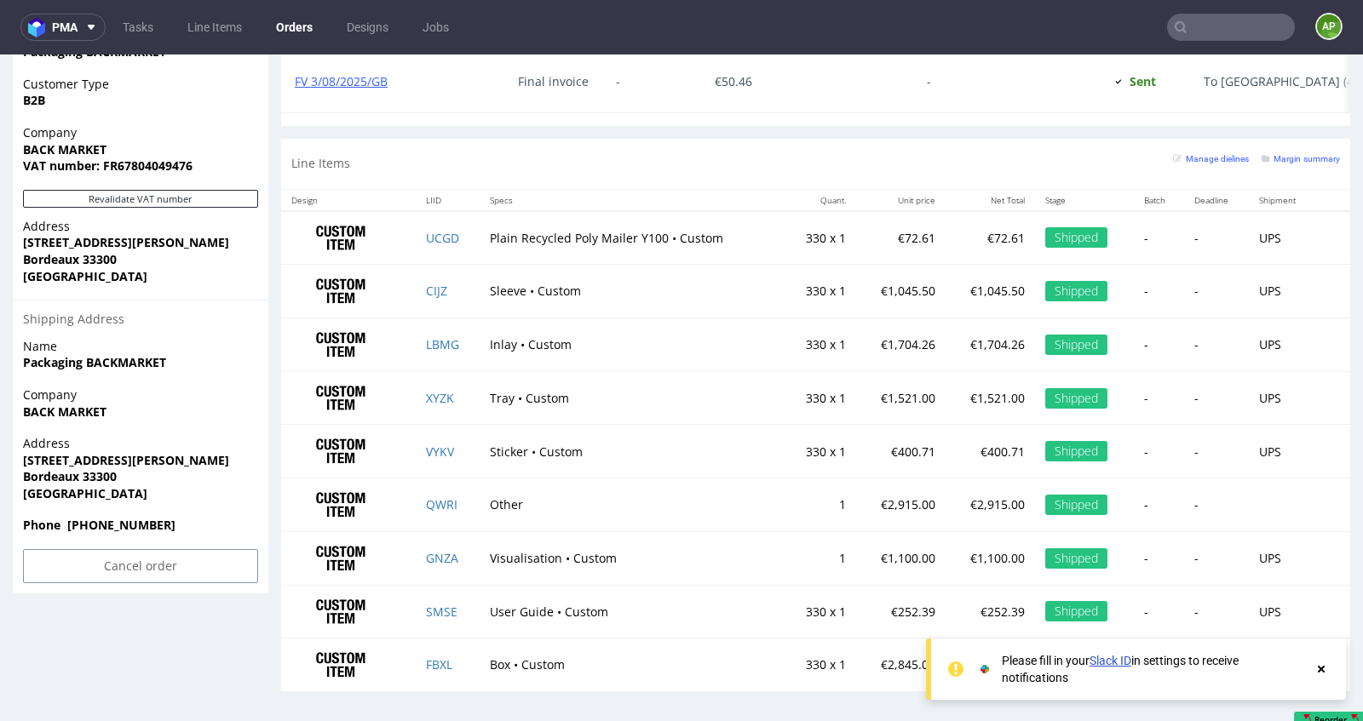
scroll to position [1100, 0]
click at [1320, 666] on icon at bounding box center [1320, 670] width 15 height 14
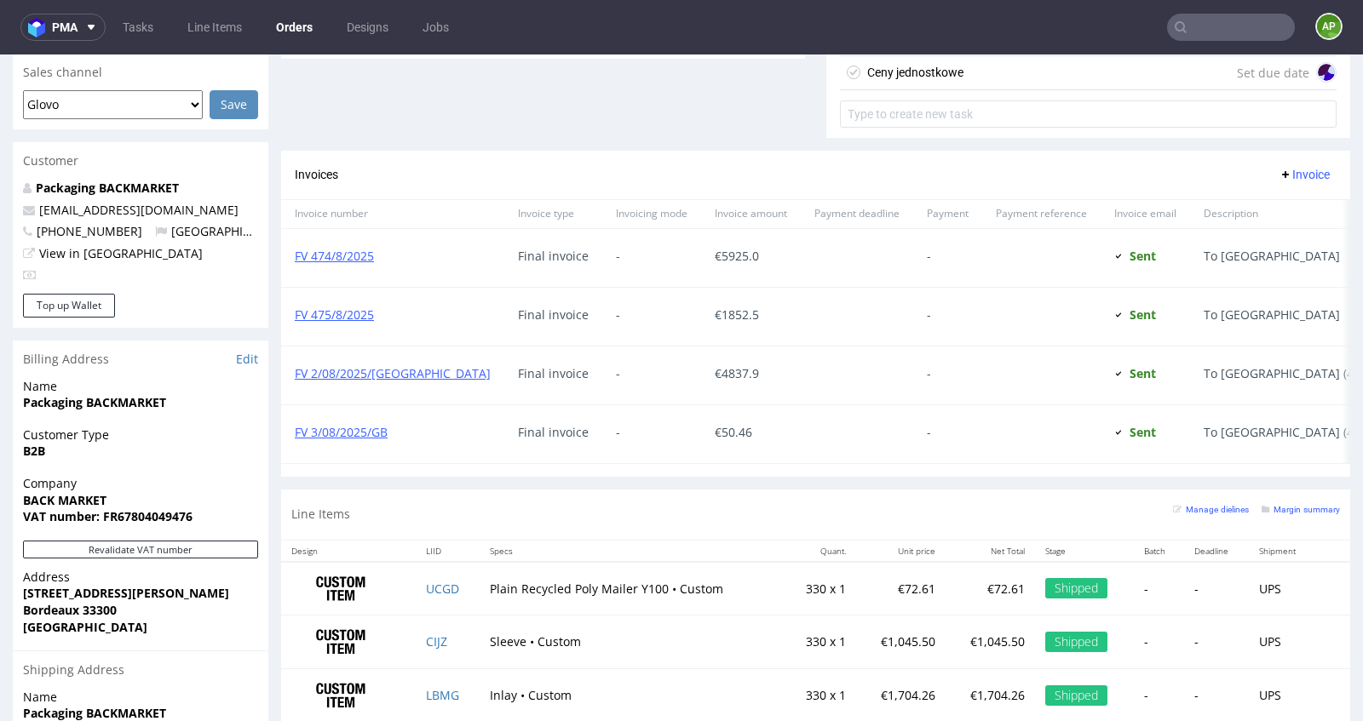
scroll to position [0, 0]
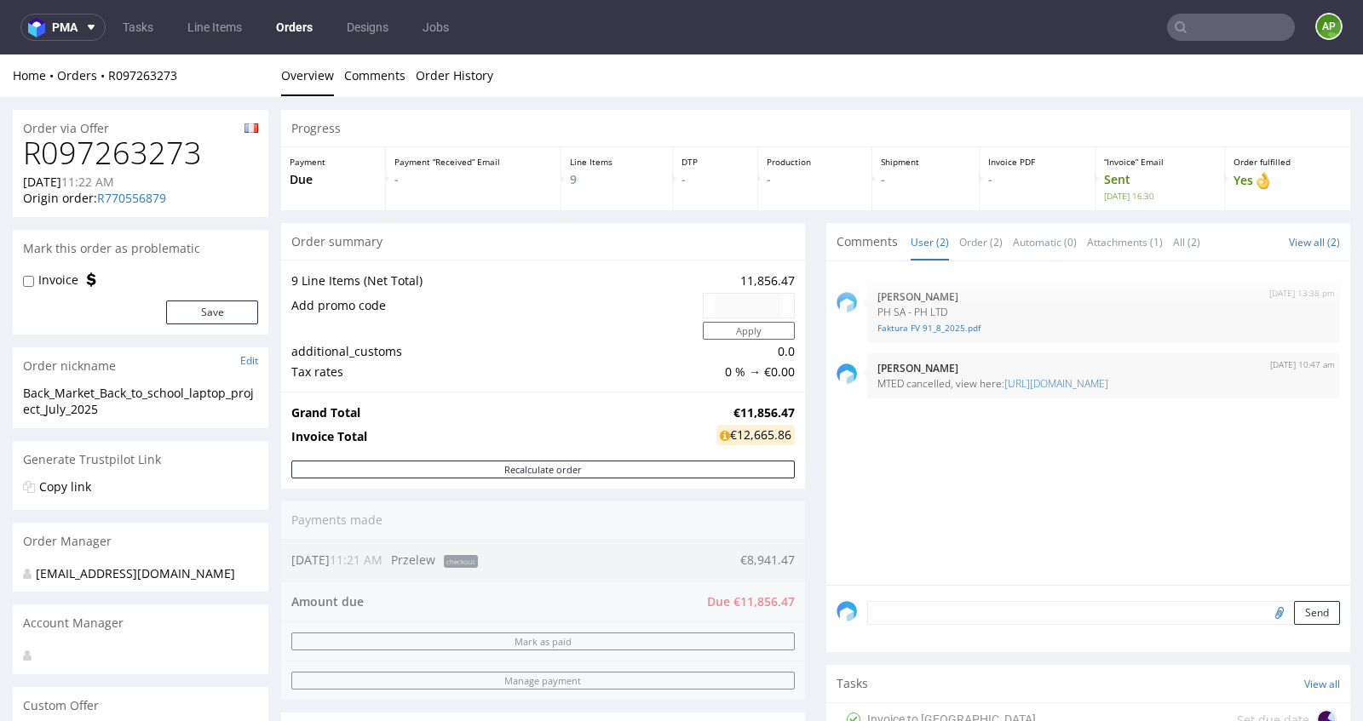
click at [169, 157] on h1 "R097263273" at bounding box center [140, 153] width 235 height 34
copy h1 "R097263273"
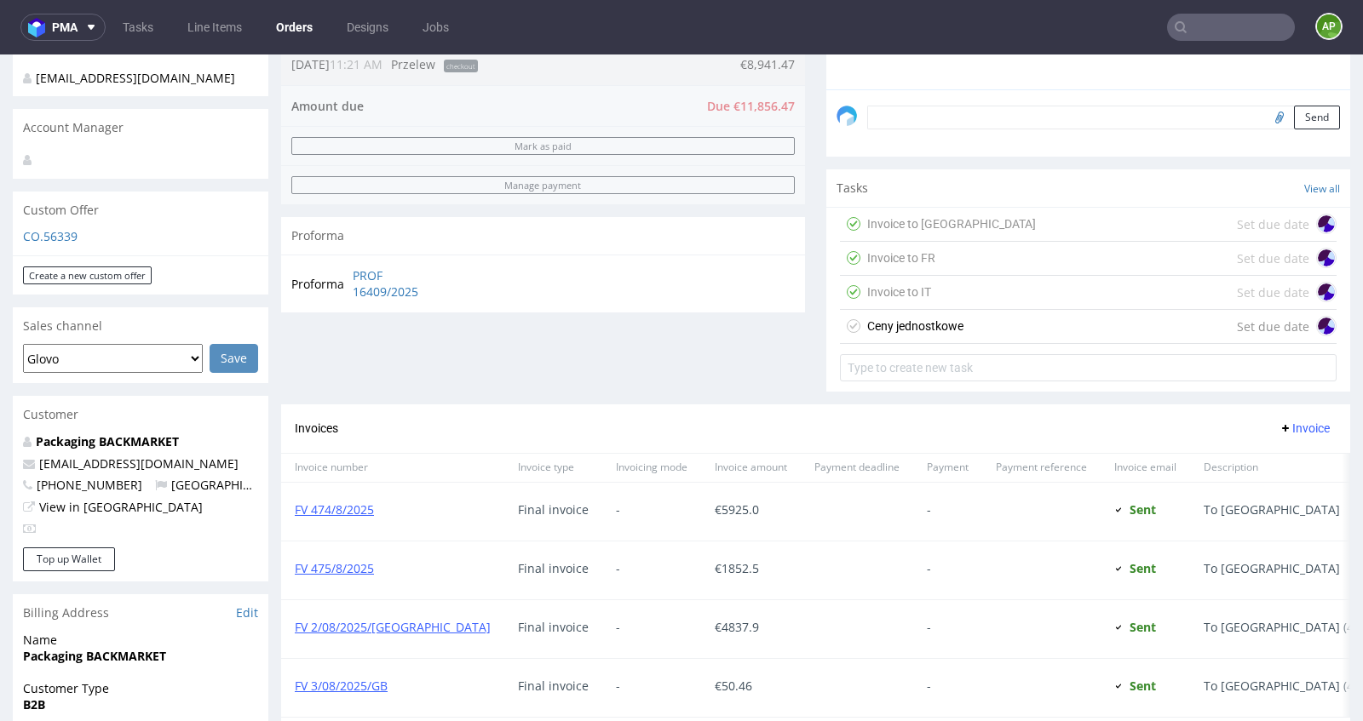
scroll to position [1100, 0]
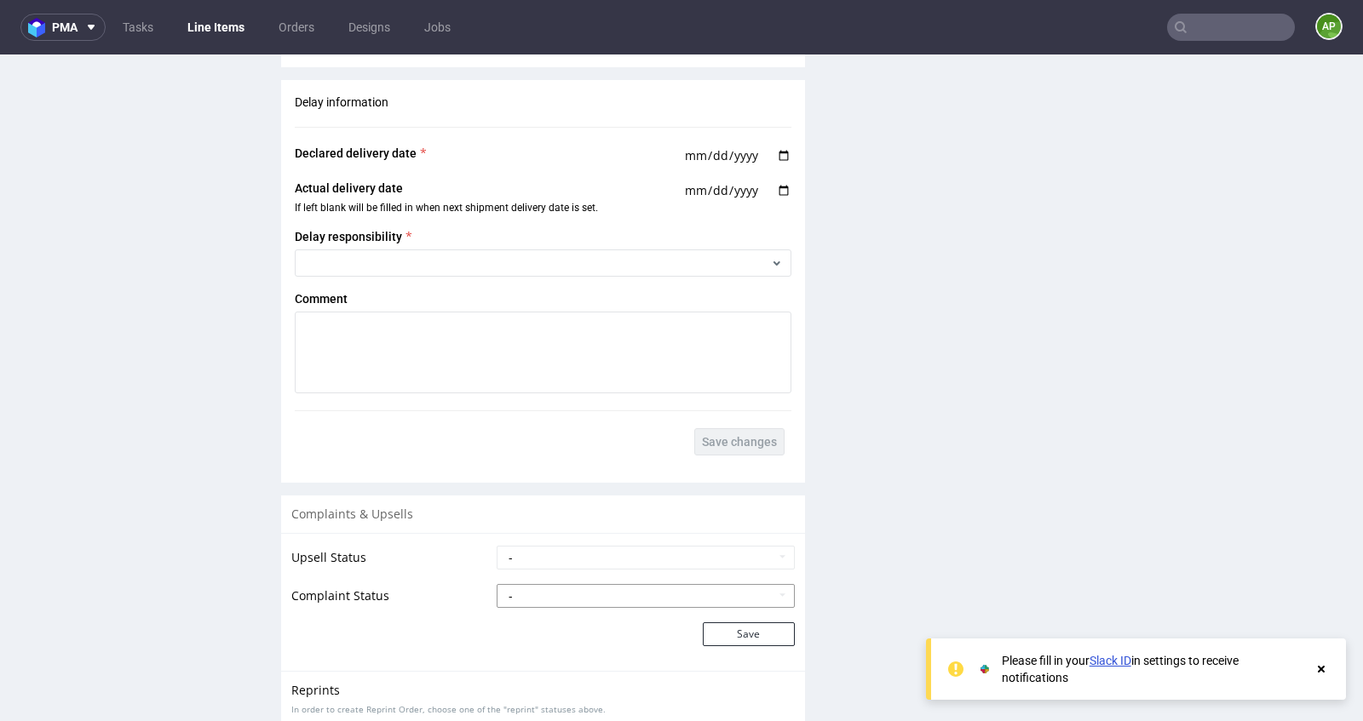
scroll to position [1623, 0]
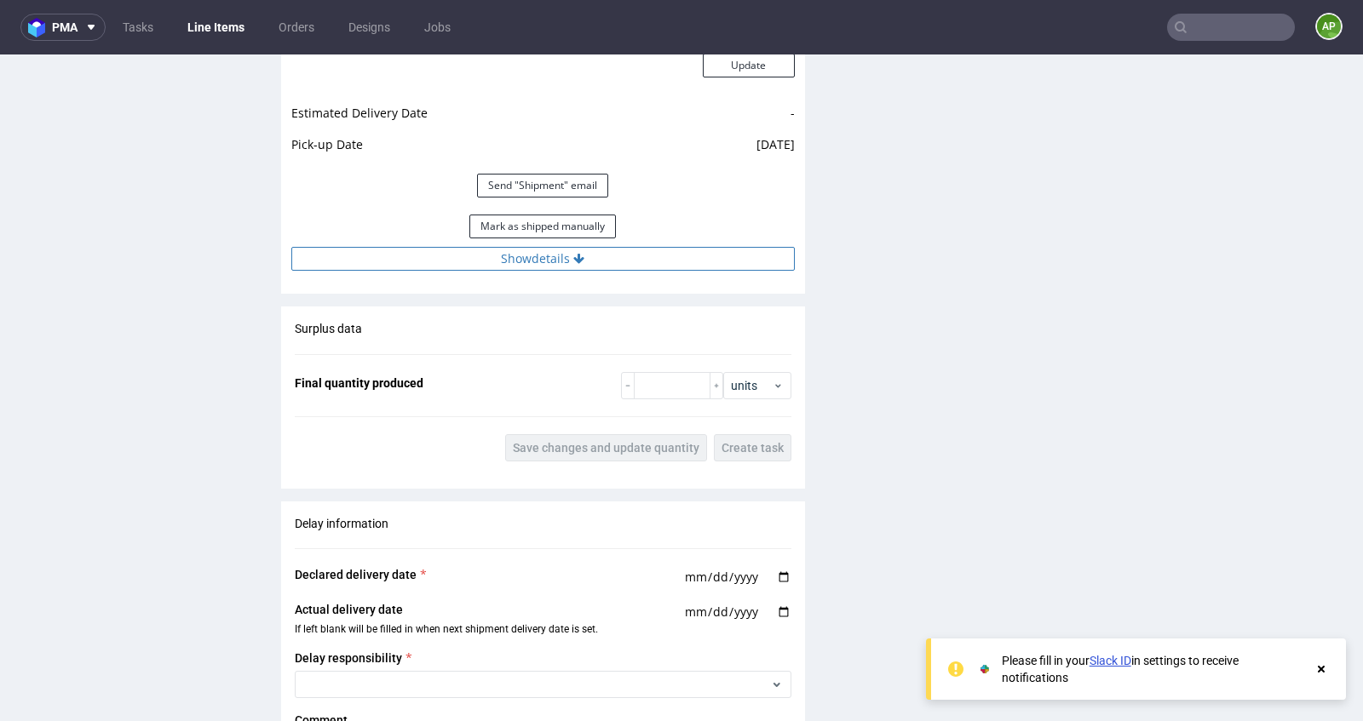
click at [555, 258] on button "Show details" at bounding box center [542, 259] width 503 height 24
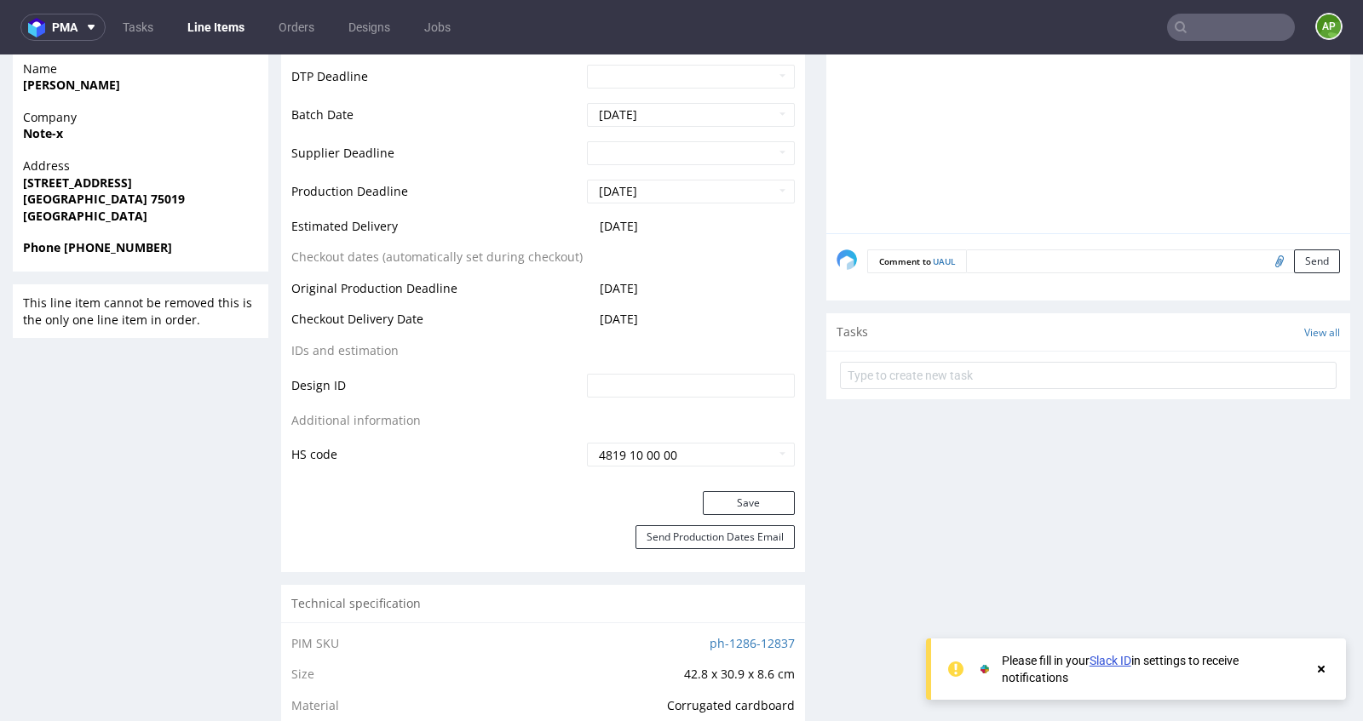
scroll to position [0, 0]
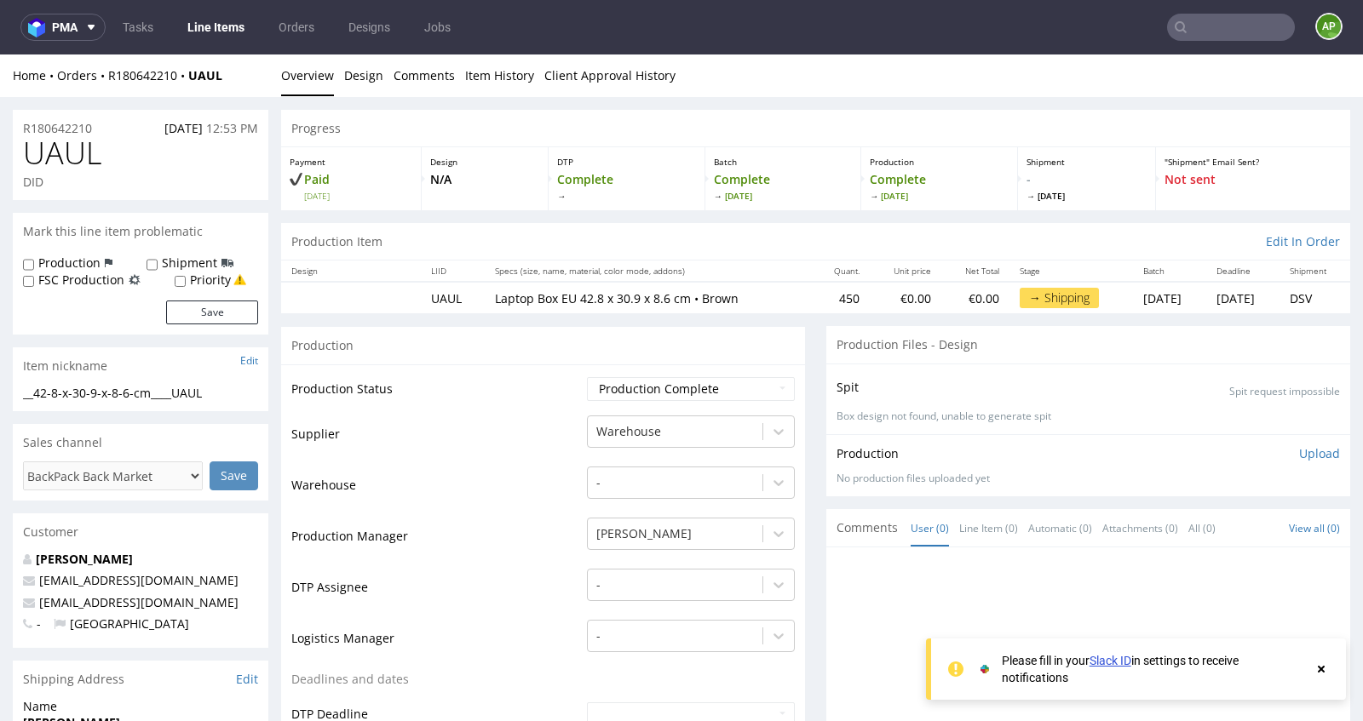
click at [1226, 17] on input "text" at bounding box center [1231, 27] width 128 height 27
paste input "000002492"
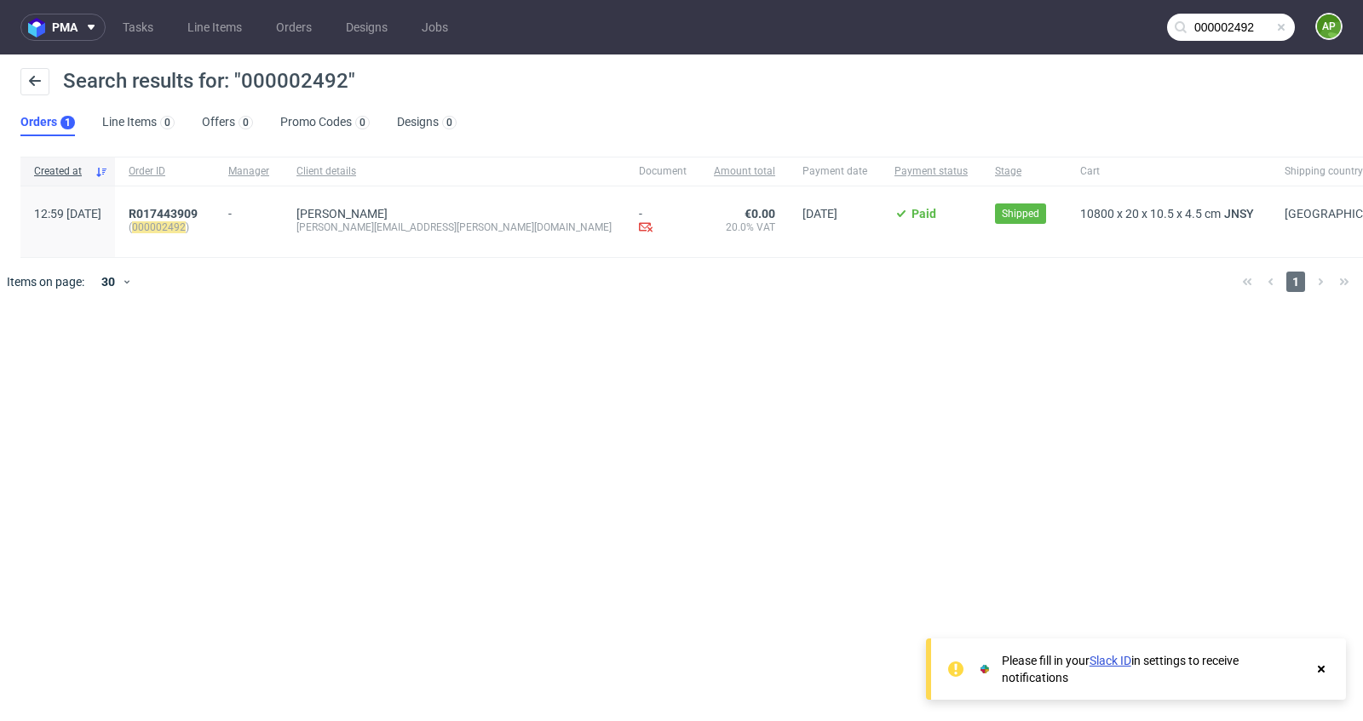
click at [379, 227] on div "[PERSON_NAME][EMAIL_ADDRESS][PERSON_NAME][DOMAIN_NAME]" at bounding box center [453, 228] width 315 height 14
copy div "[PERSON_NAME][EMAIL_ADDRESS][PERSON_NAME][DOMAIN_NAME]"
click at [1209, 32] on input "000002492" at bounding box center [1231, 27] width 128 height 27
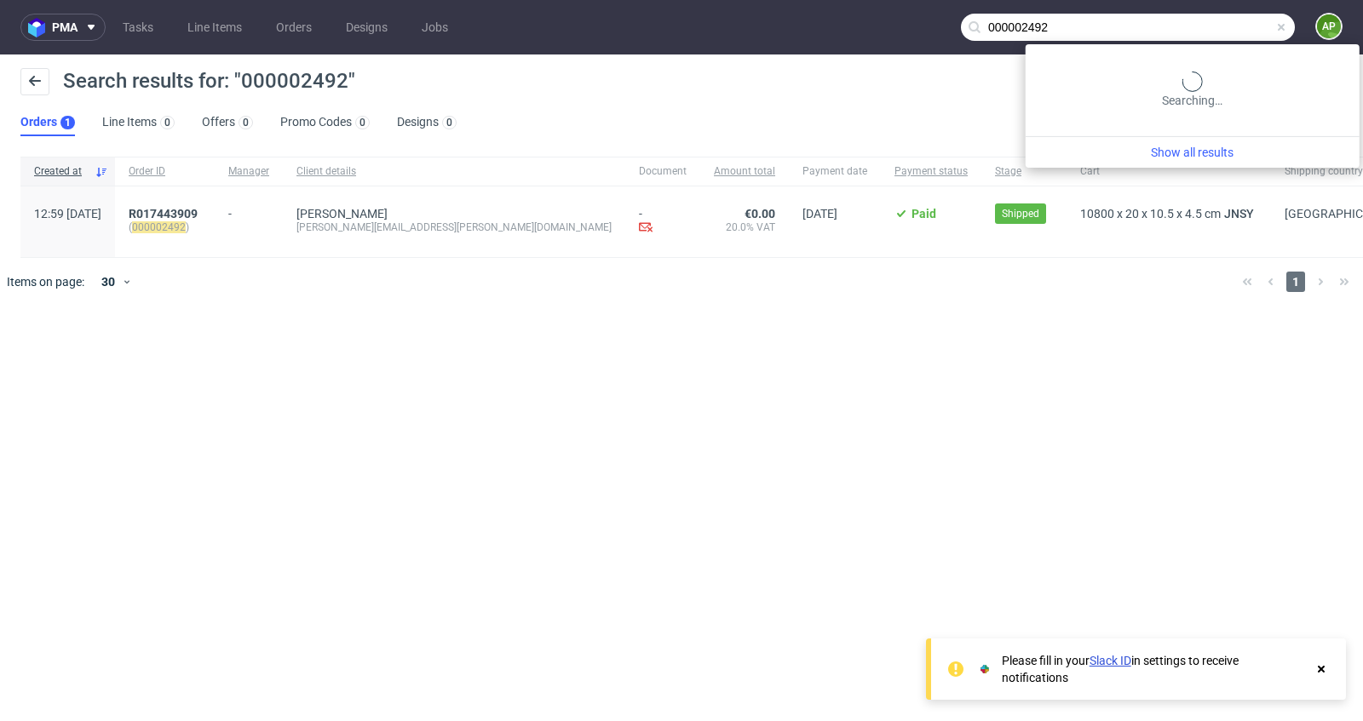
click at [1209, 32] on input "000002492" at bounding box center [1128, 27] width 334 height 27
paste input "[PERSON_NAME][EMAIL_ADDRESS][PERSON_NAME][DOMAIN_NAME]"
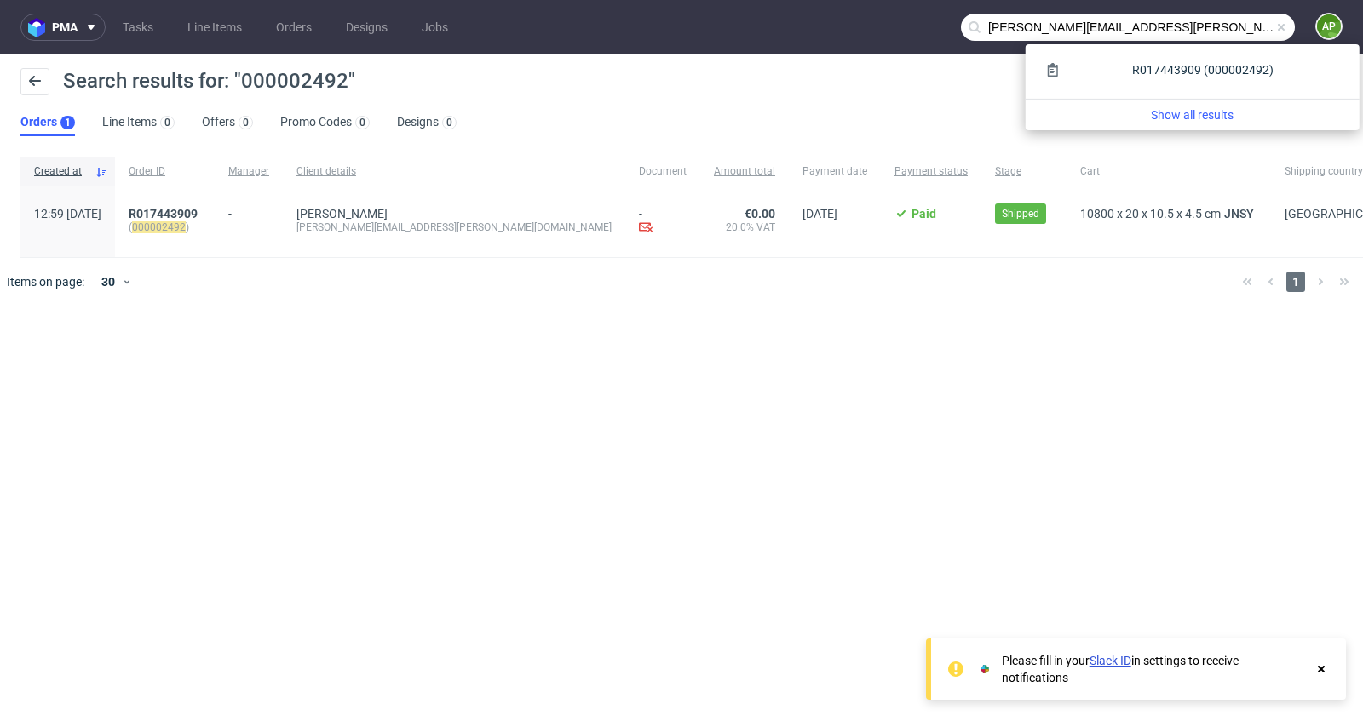
type input "[PERSON_NAME][EMAIL_ADDRESS][PERSON_NAME][DOMAIN_NAME]"
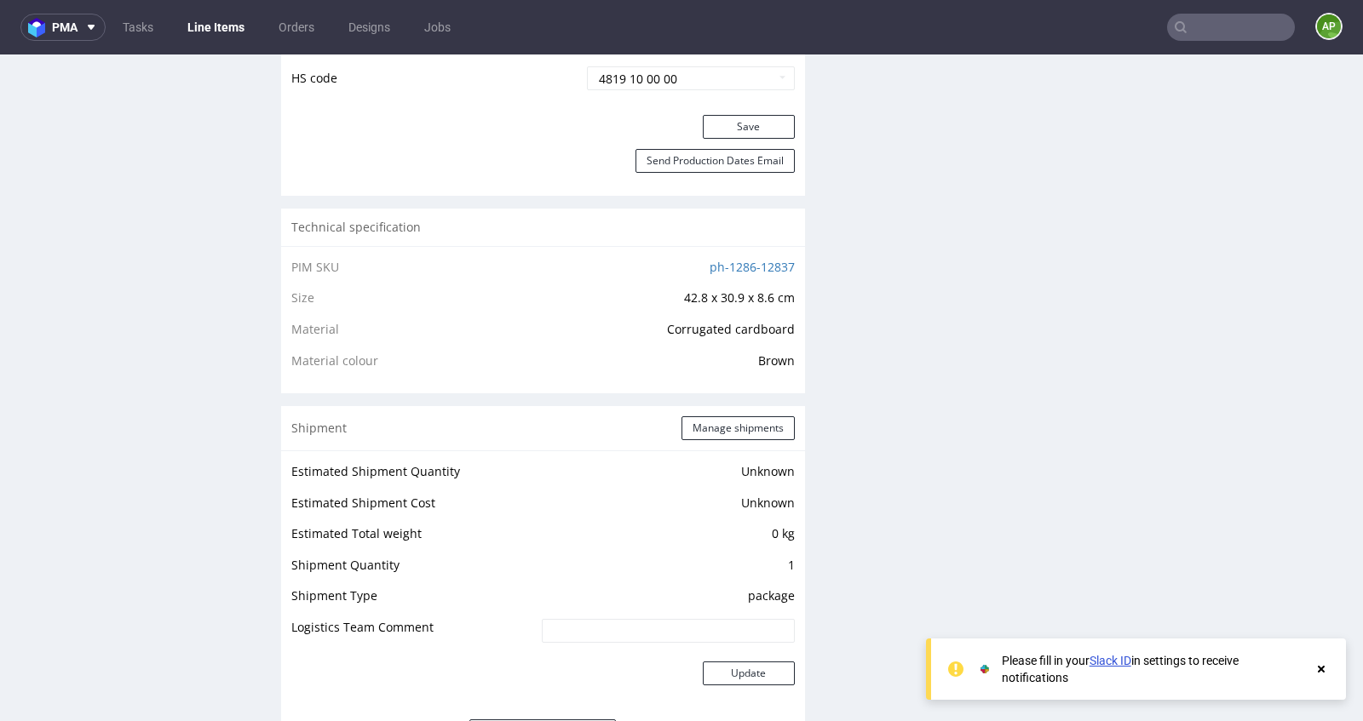
scroll to position [1015, 0]
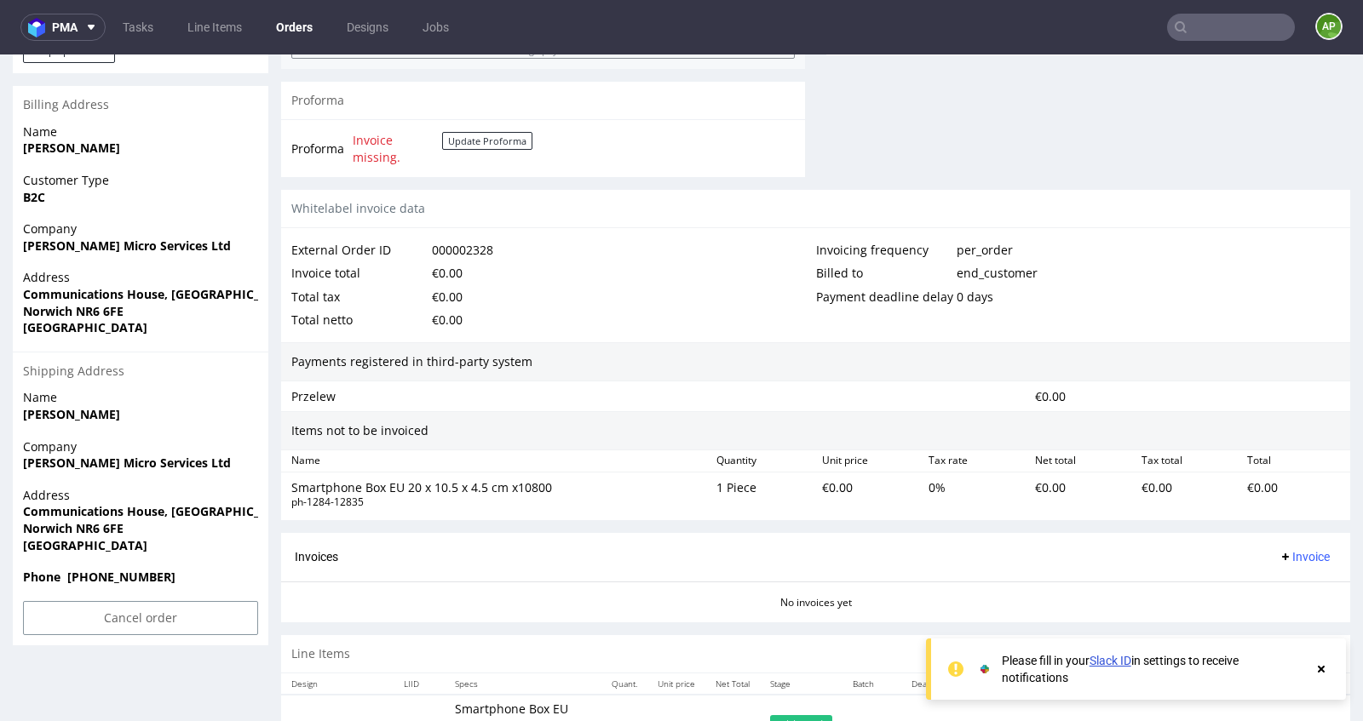
scroll to position [698, 0]
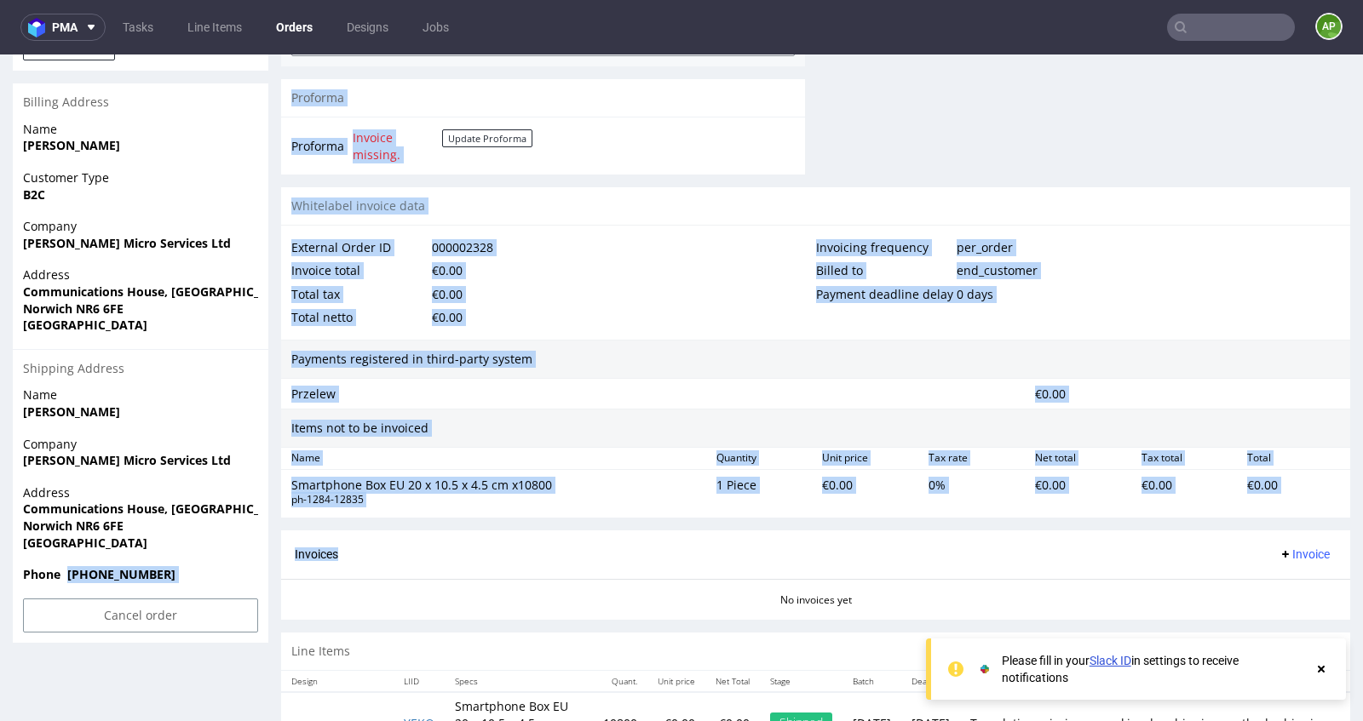
drag, startPoint x: 66, startPoint y: 571, endPoint x: 310, endPoint y: 571, distance: 243.6
click at [310, 571] on div "Order R514437397 (000002328) 04.08.2025 02:12 PM Mark this order as problematic…" at bounding box center [681, 89] width 1363 height 1381
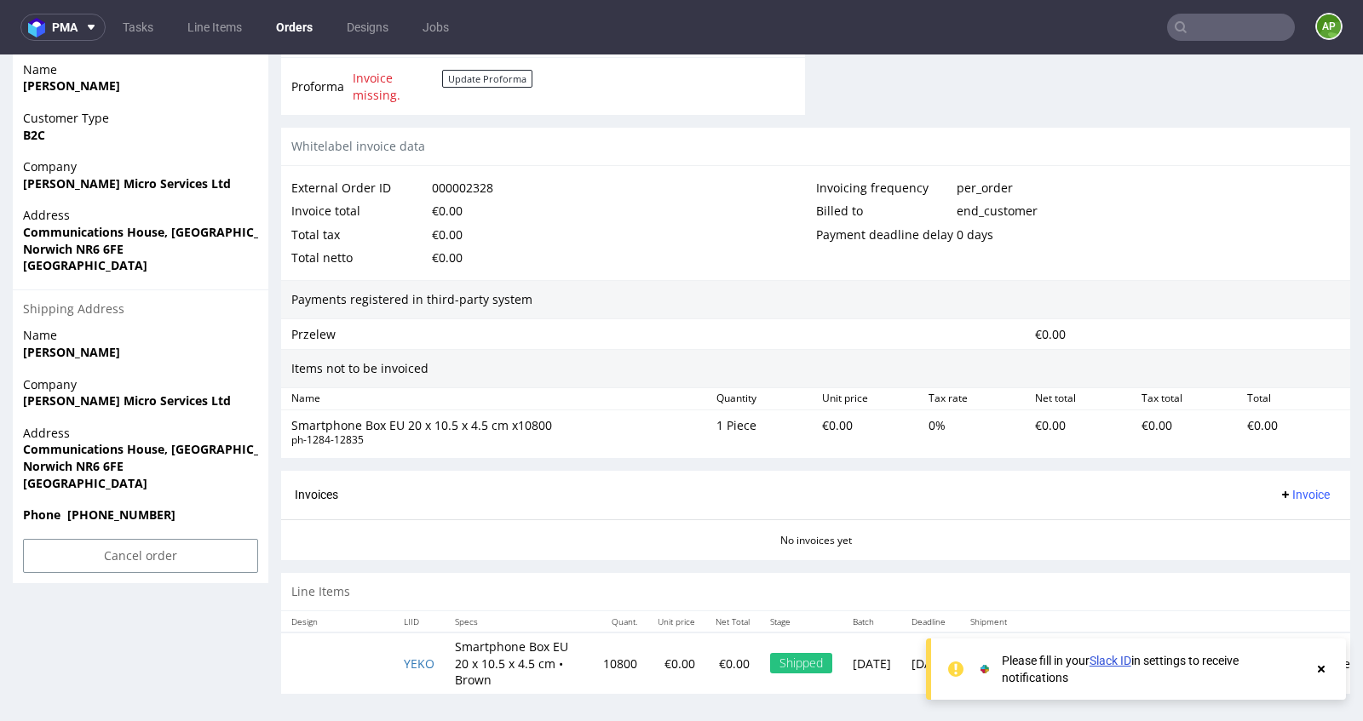
click at [670, 544] on section "Invoices Invoice No invoices yet" at bounding box center [815, 515] width 1069 height 89
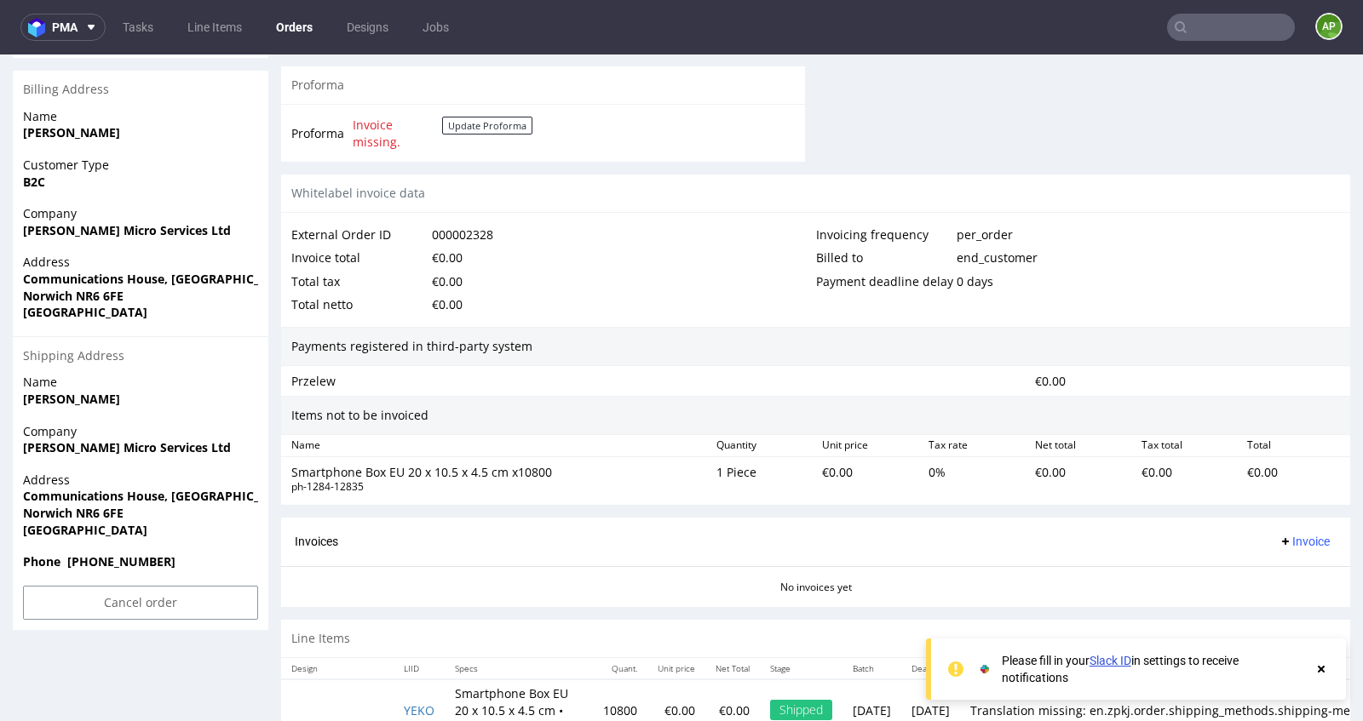
scroll to position [0, 0]
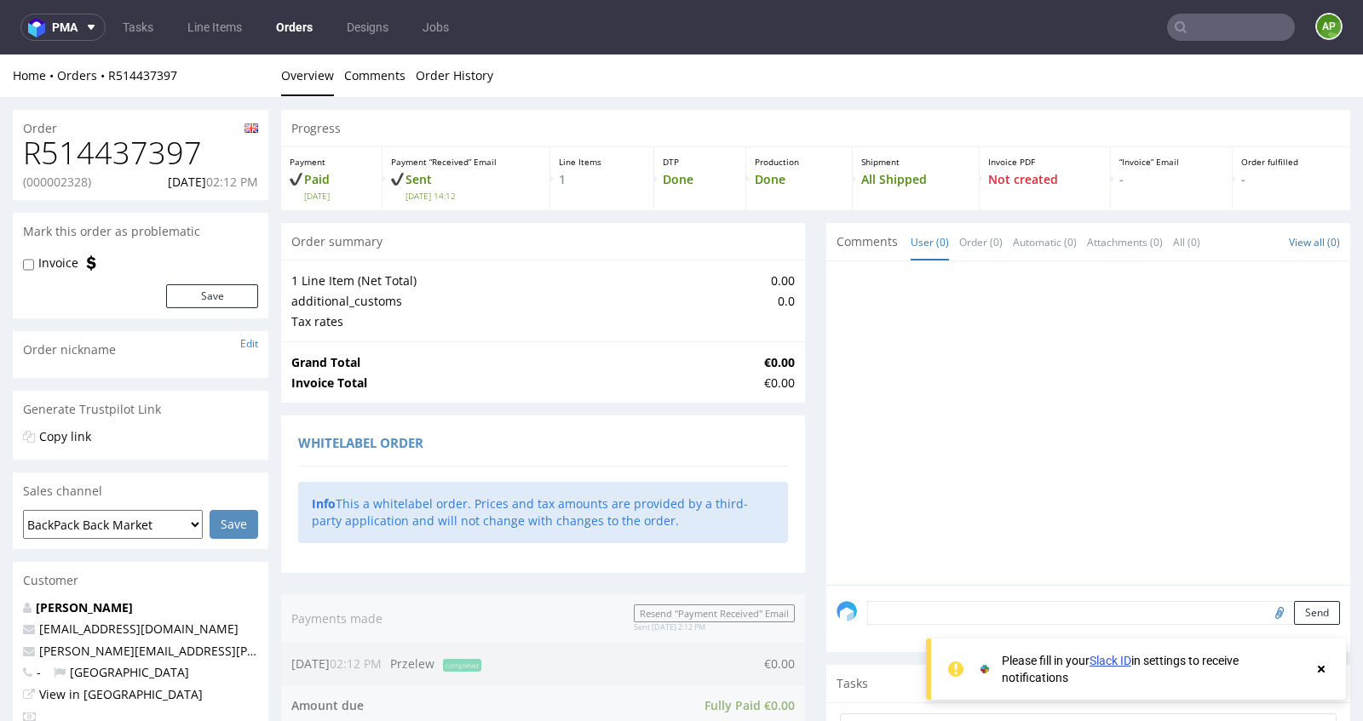
click at [1243, 36] on input "text" at bounding box center [1231, 27] width 128 height 27
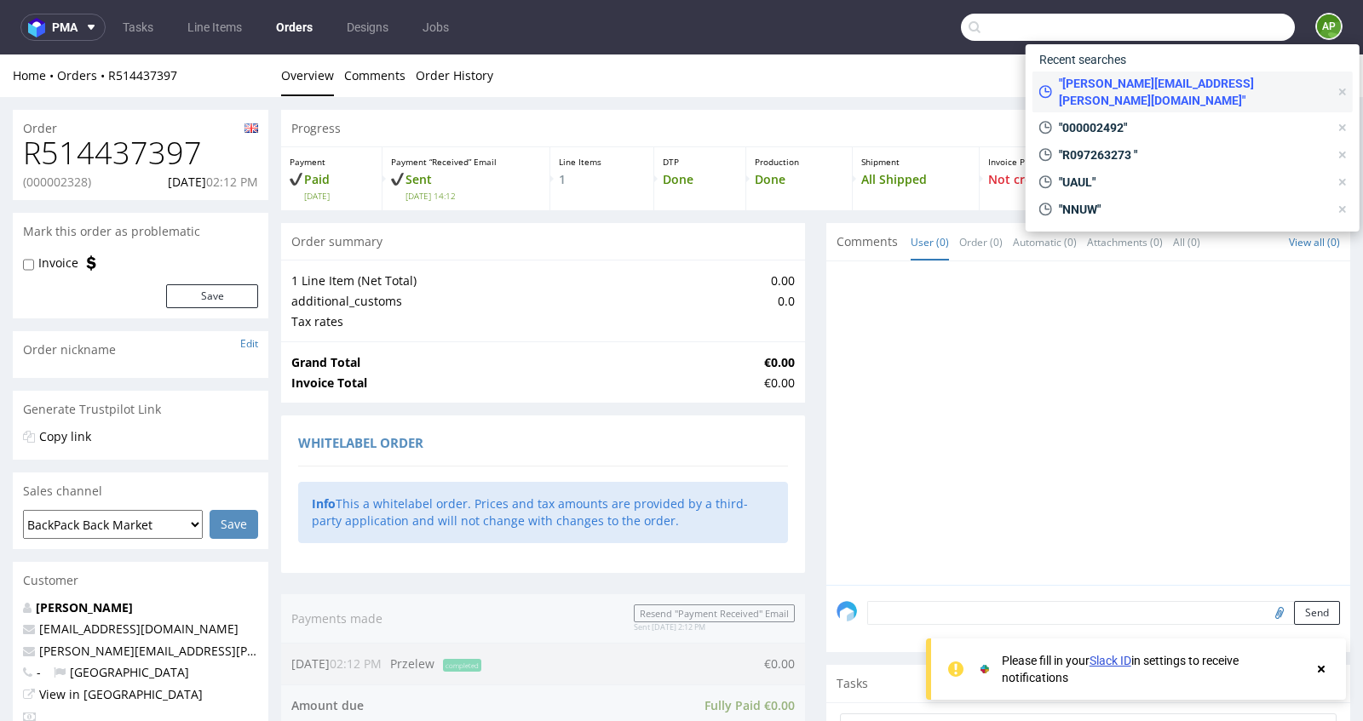
click at [1146, 78] on span ""David.Kempton@ingrammicro.com"" at bounding box center [1190, 92] width 277 height 34
type input "[PERSON_NAME][EMAIL_ADDRESS][PERSON_NAME][DOMAIN_NAME]"
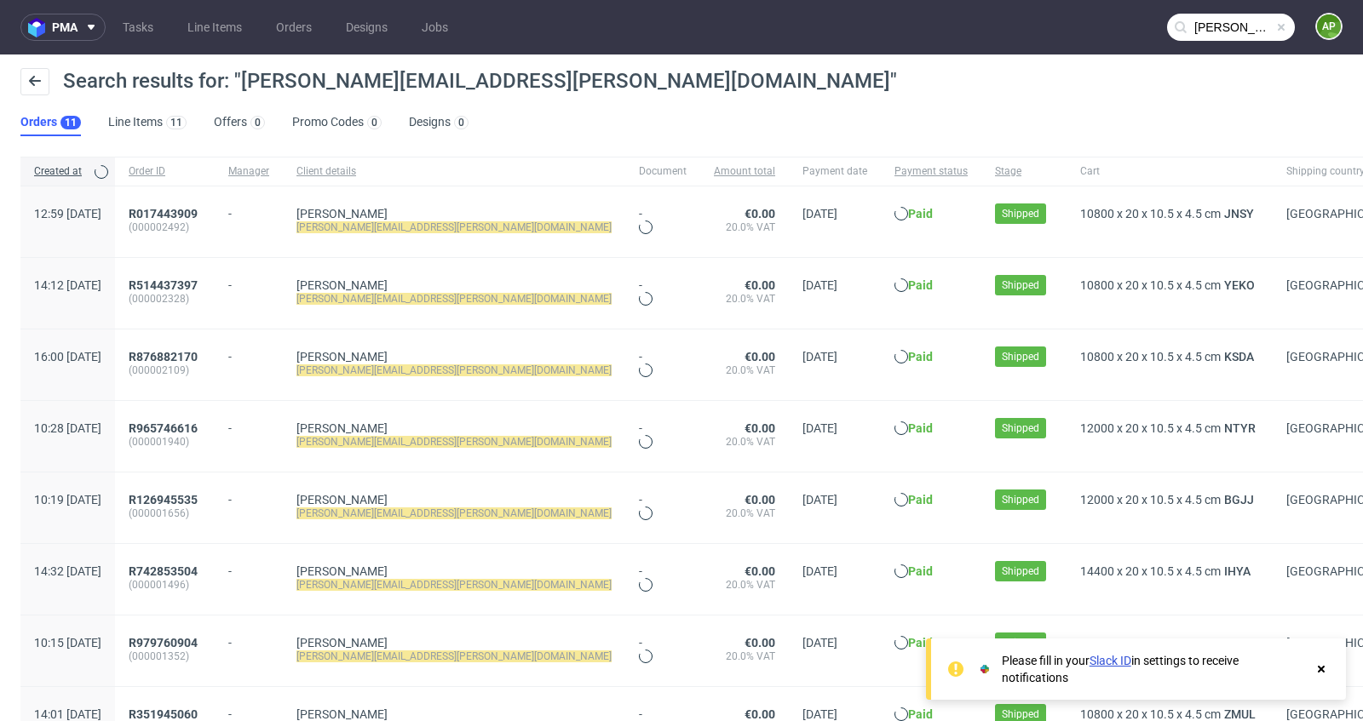
scroll to position [307, 0]
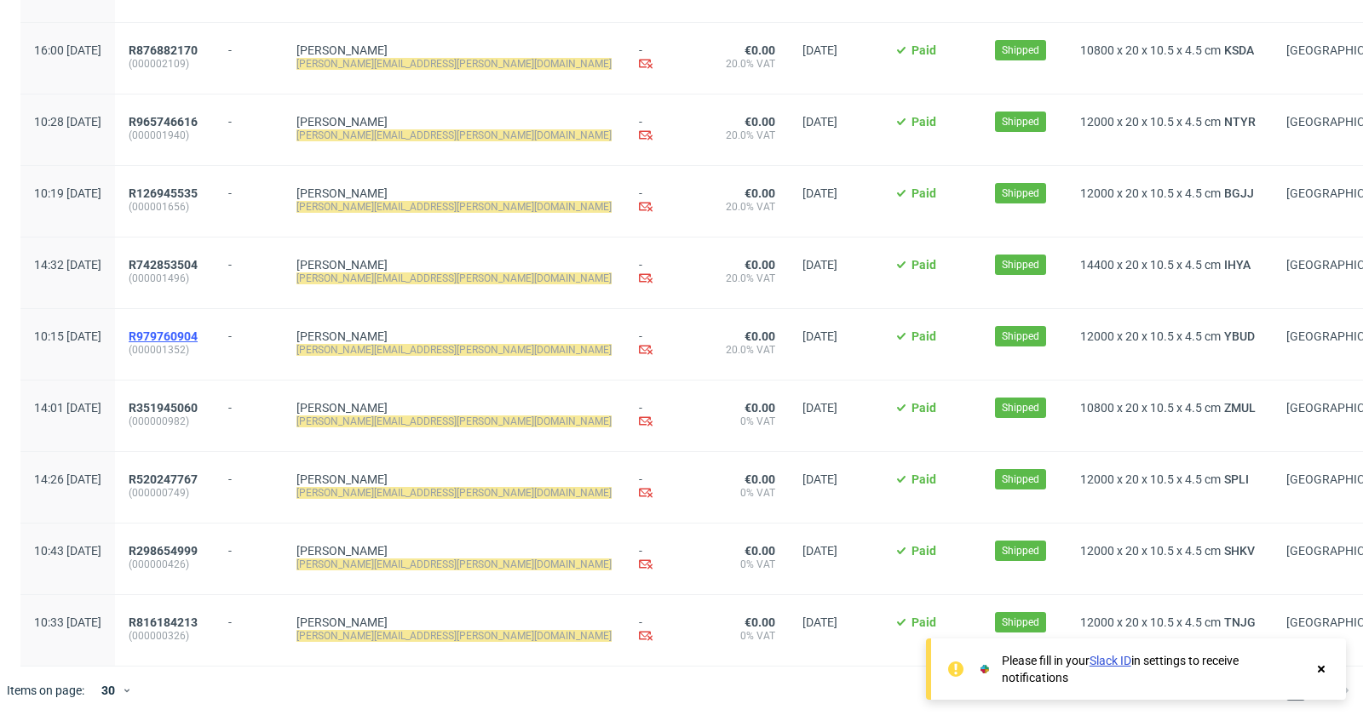
click at [198, 333] on span "R979760904" at bounding box center [163, 337] width 69 height 14
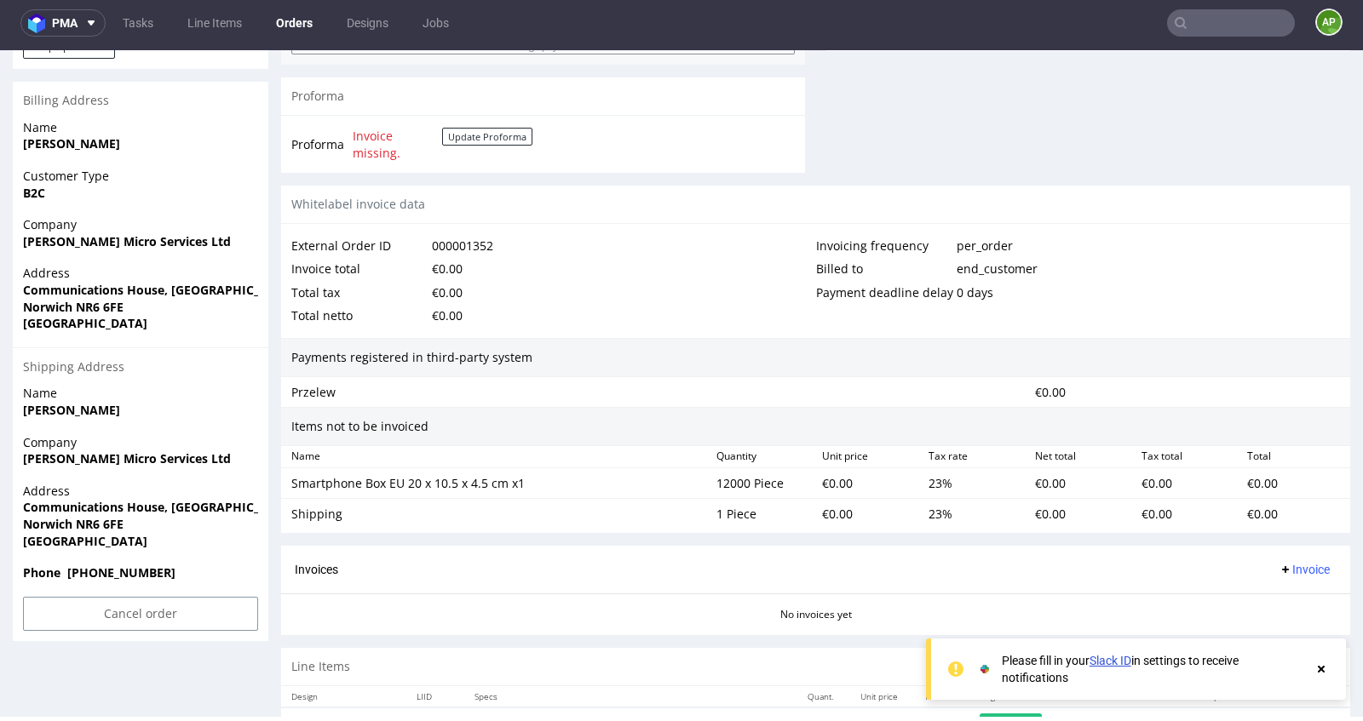
scroll to position [704, 0]
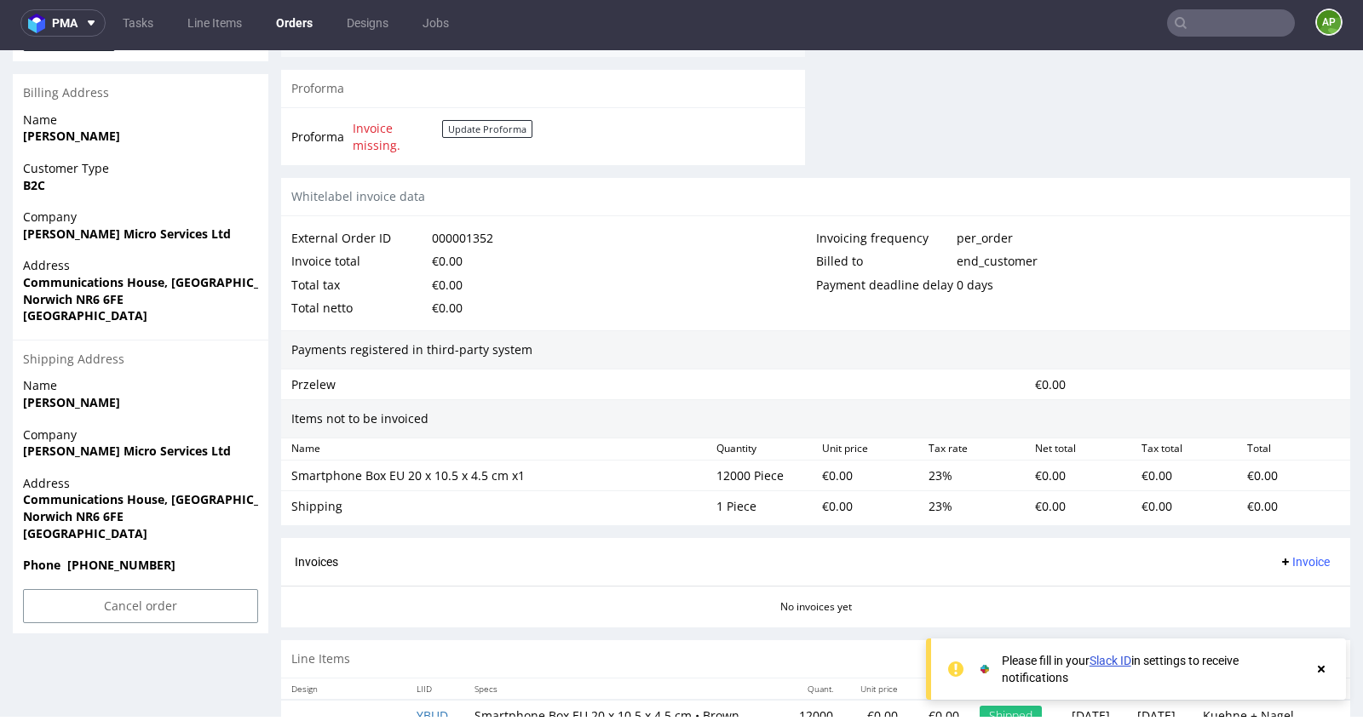
click at [117, 567] on strong "Phone 07395798347" at bounding box center [99, 565] width 152 height 16
copy strong "07395798347"
click at [117, 567] on strong "Phone 07395798347" at bounding box center [99, 565] width 152 height 16
